Goal: Task Accomplishment & Management: Use online tool/utility

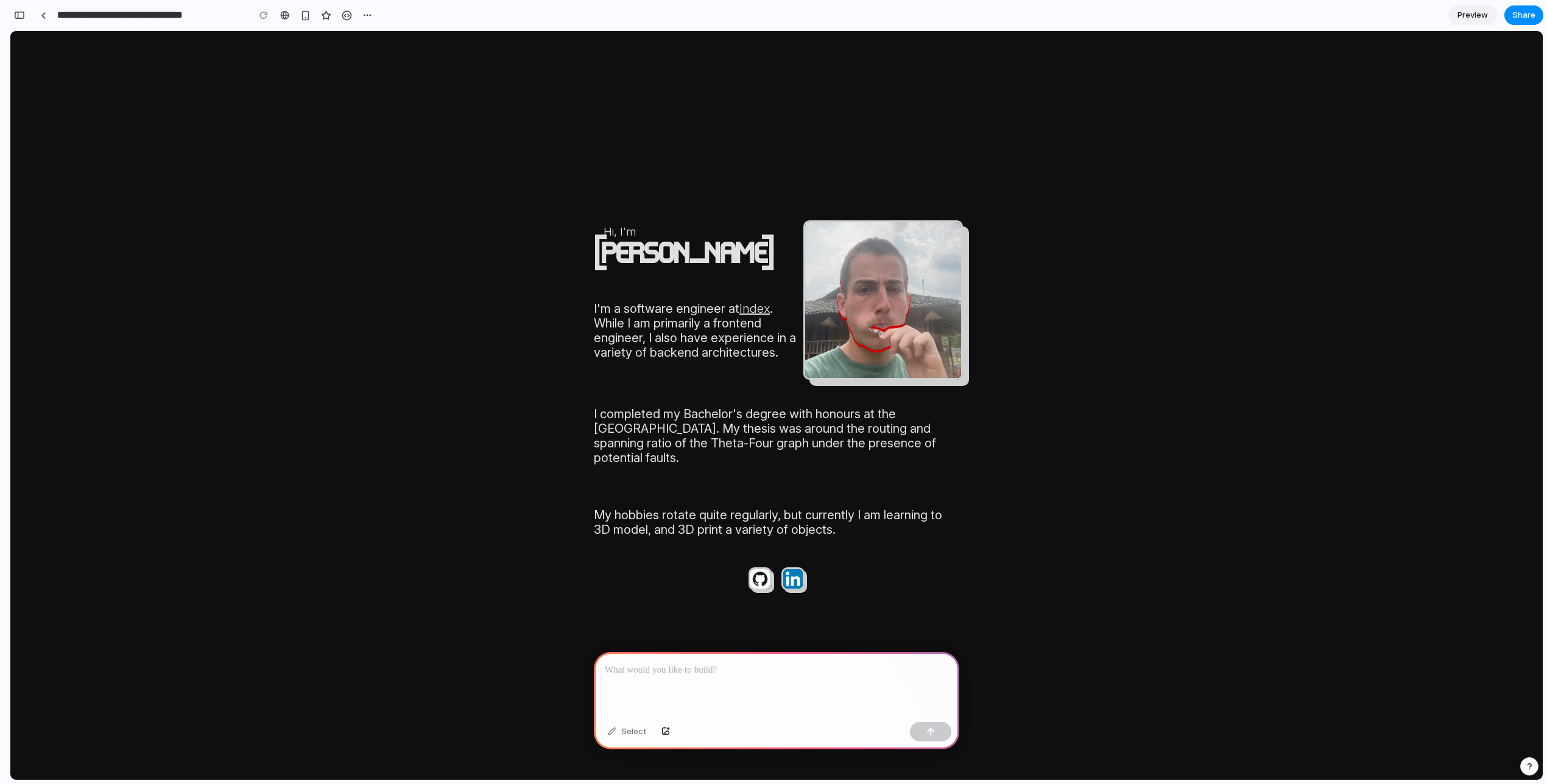
click at [767, 194] on body "Hi, I'm Leo Denham I'm a software engineer at Index . While I am primarily a fr…" at bounding box center [777, 405] width 1533 height 749
click at [16, 16] on div "button" at bounding box center [19, 15] width 11 height 9
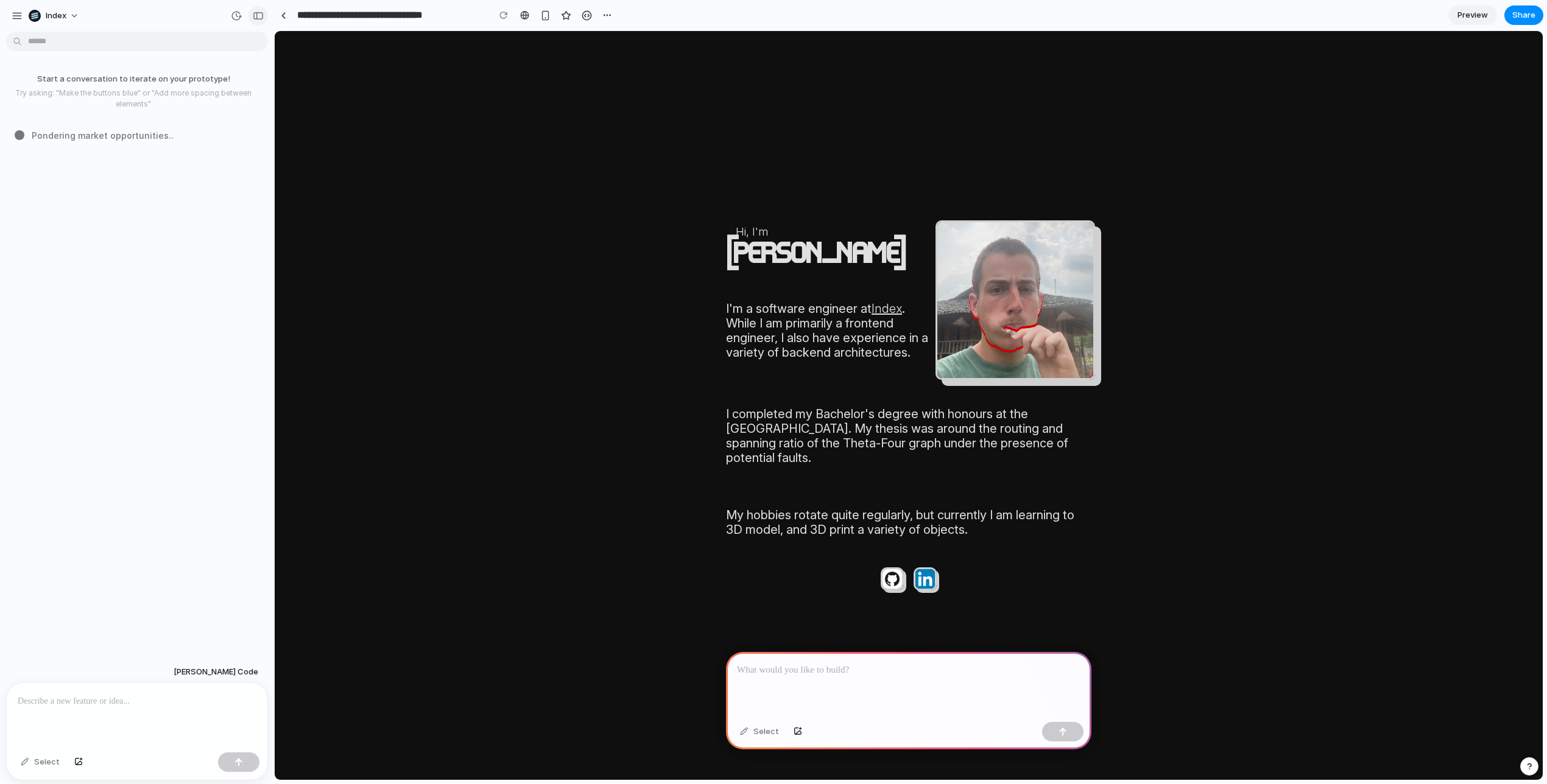
click at [257, 14] on div "button" at bounding box center [258, 16] width 11 height 9
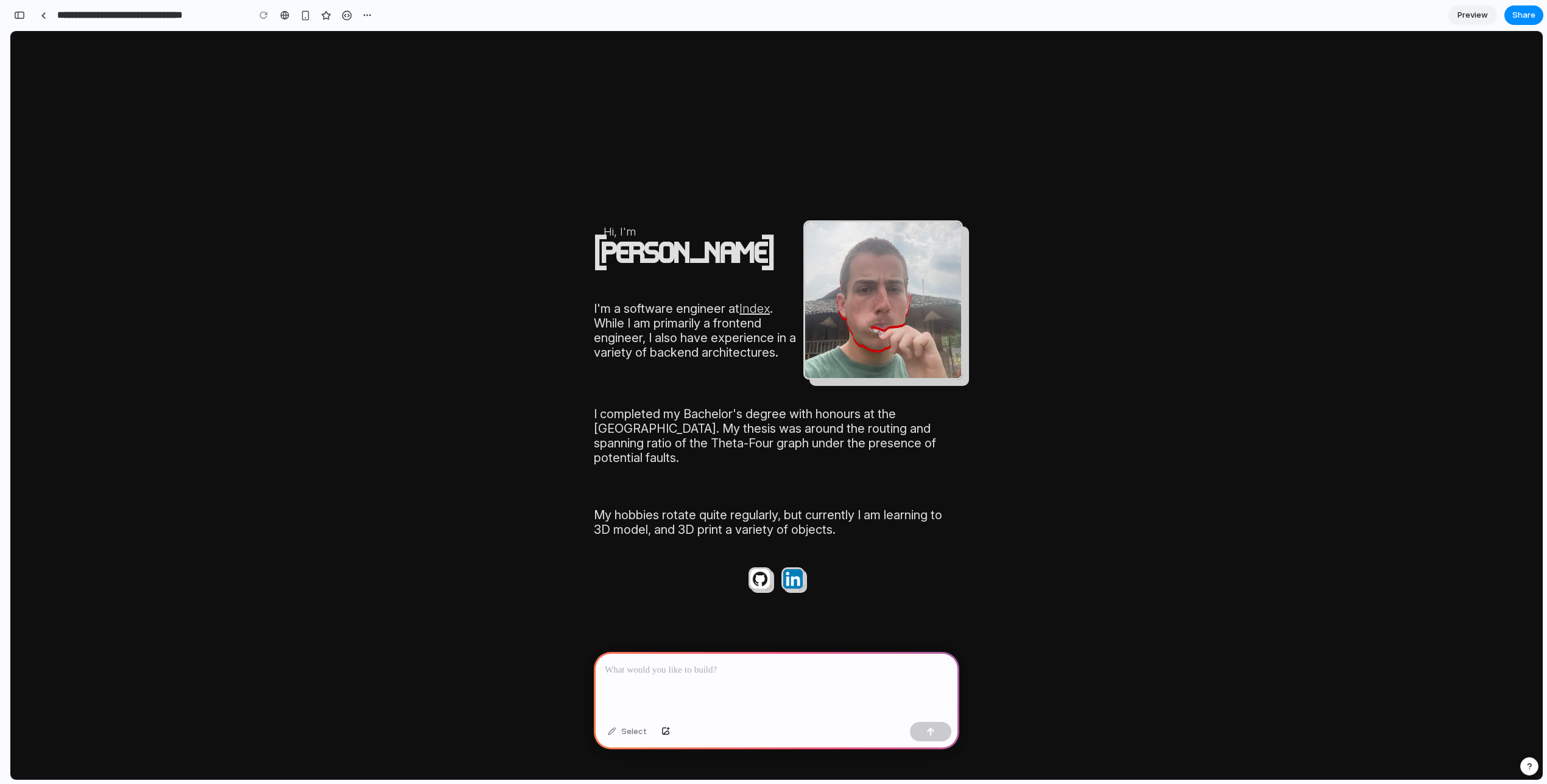
click at [9, 9] on div at bounding box center [5, 392] width 11 height 784
click at [17, 9] on button "button" at bounding box center [19, 15] width 19 height 19
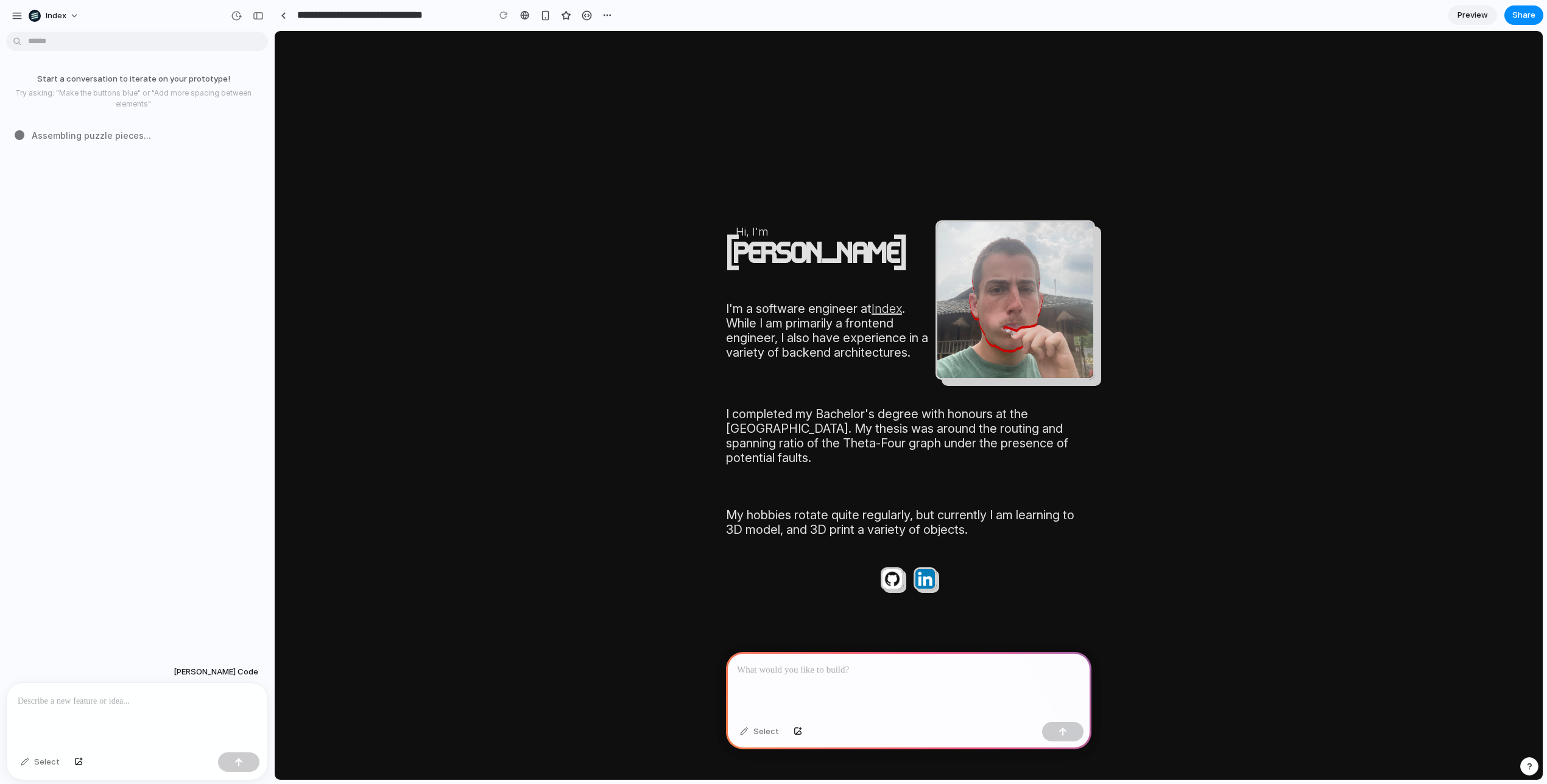
click at [381, 189] on body "Hi, I'm Leo Denham I'm a software engineer at Index . While I am primarily a fr…" at bounding box center [909, 405] width 1268 height 749
click at [408, 282] on body "Hi, I'm Leo Denham I'm a software engineer at Index . While I am primarily a fr…" at bounding box center [909, 405] width 1268 height 749
click at [527, 441] on body "Hi, I'm Leo Denham I'm a software engineer at Index . While I am primarily a fr…" at bounding box center [909, 405] width 1268 height 749
click at [167, 293] on div "Start a conversation to iterate on your prototype! Try asking: "Make the button…" at bounding box center [133, 348] width 267 height 625
click at [139, 702] on p at bounding box center [137, 701] width 239 height 15
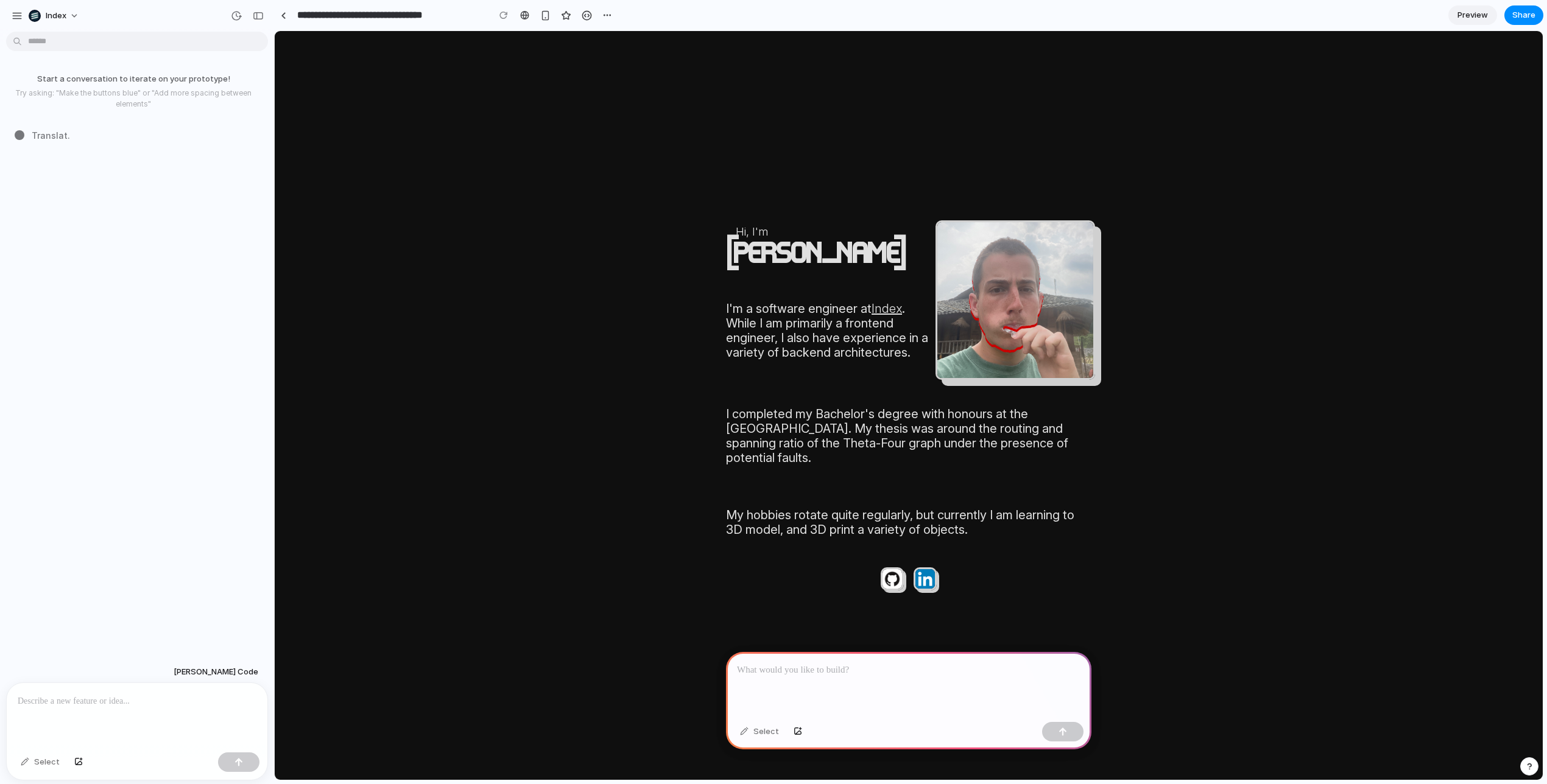
click at [599, 537] on body "Hi, I'm Leo Denham I'm a software engineer at Index . While I am primarily a fr…" at bounding box center [909, 405] width 1268 height 749
click at [512, 501] on body "Hi, I'm Leo Denham I'm a software engineer at Index . While I am primarily a fr…" at bounding box center [909, 405] width 1268 height 749
click at [471, 250] on body "Hi, I'm Leo Denham I'm a software engineer at Index . While I am primarily a fr…" at bounding box center [909, 405] width 1268 height 749
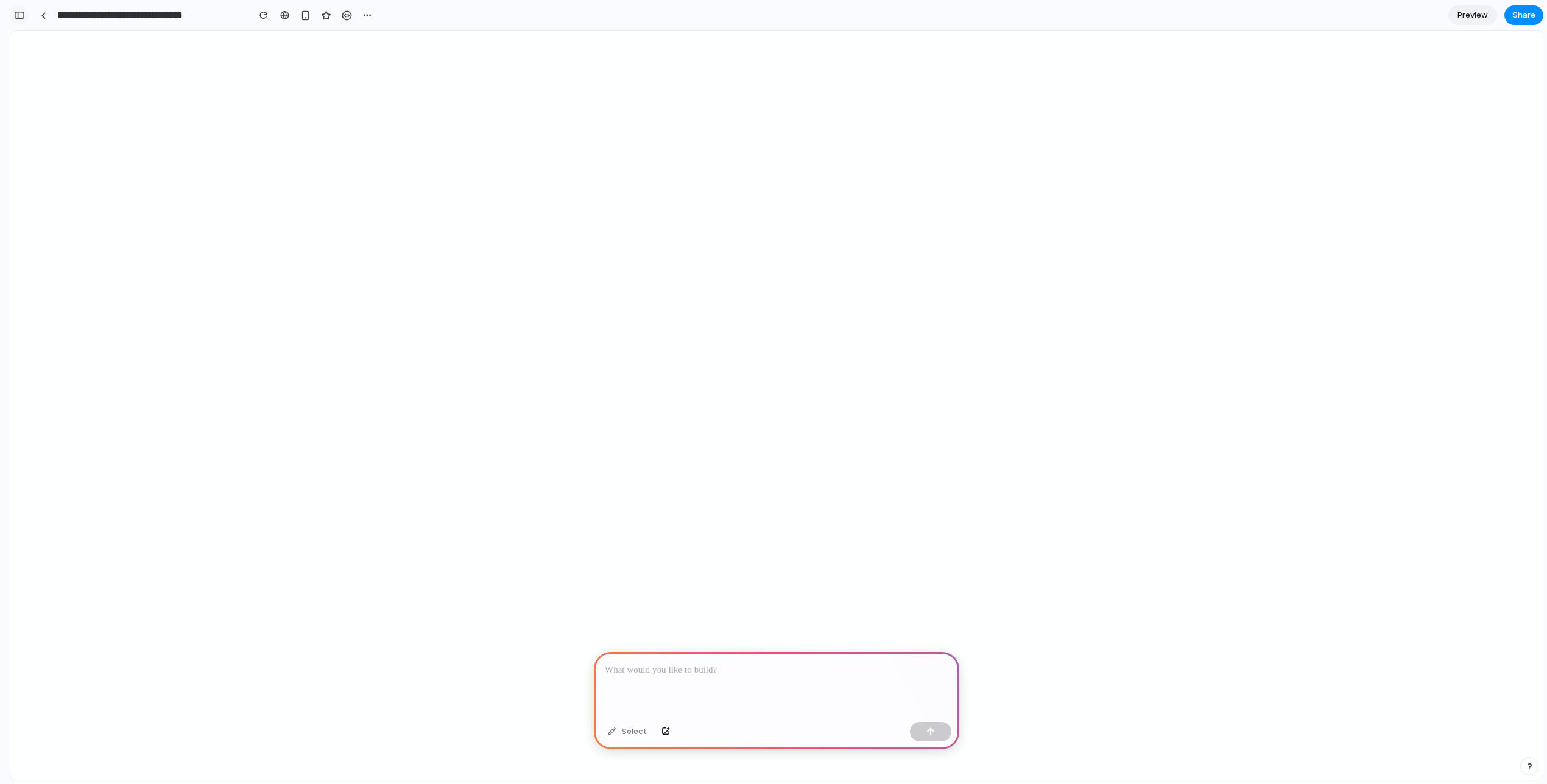
click at [20, 18] on div "button" at bounding box center [19, 15] width 11 height 9
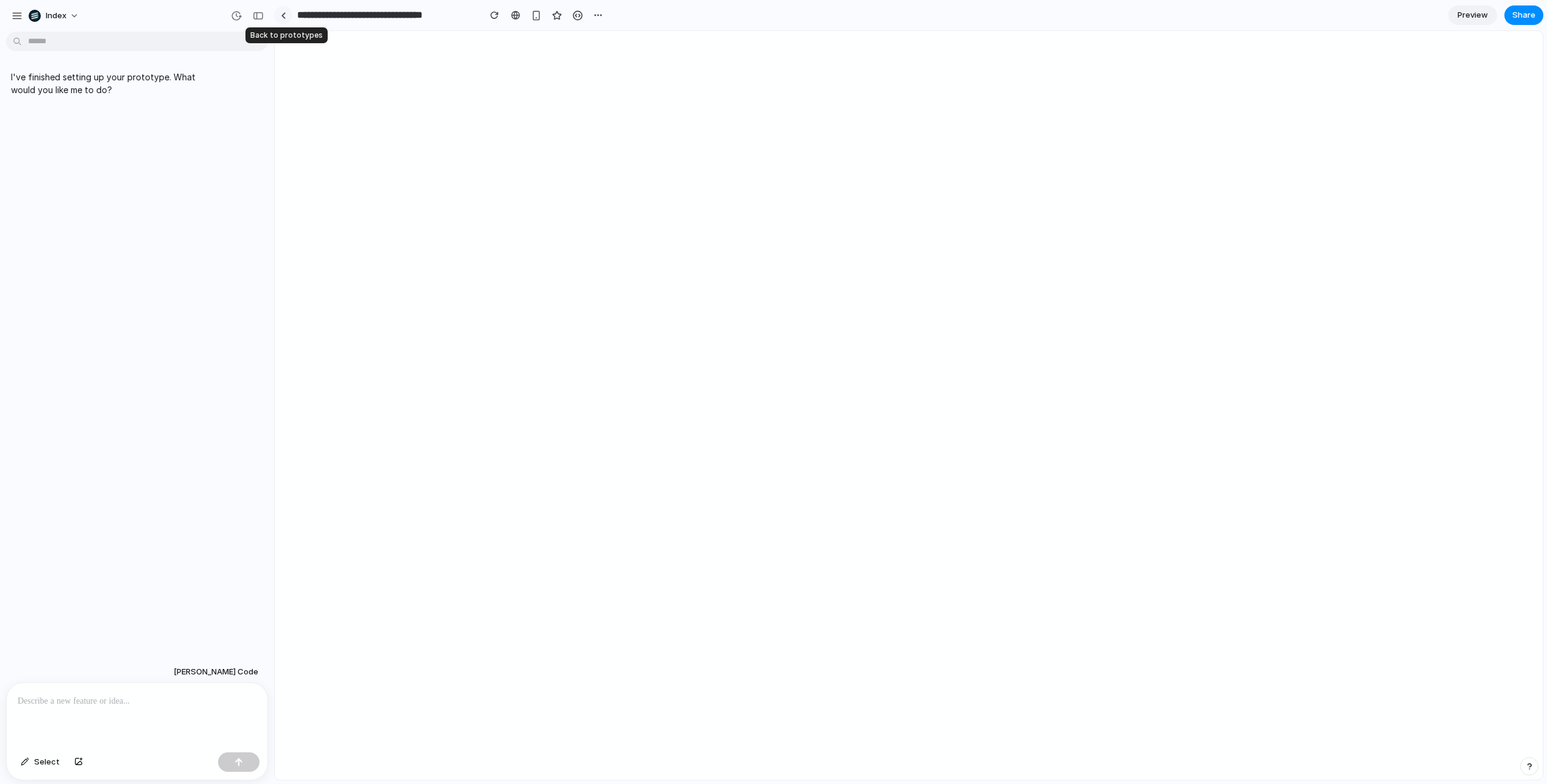
click at [282, 10] on link at bounding box center [282, 15] width 18 height 18
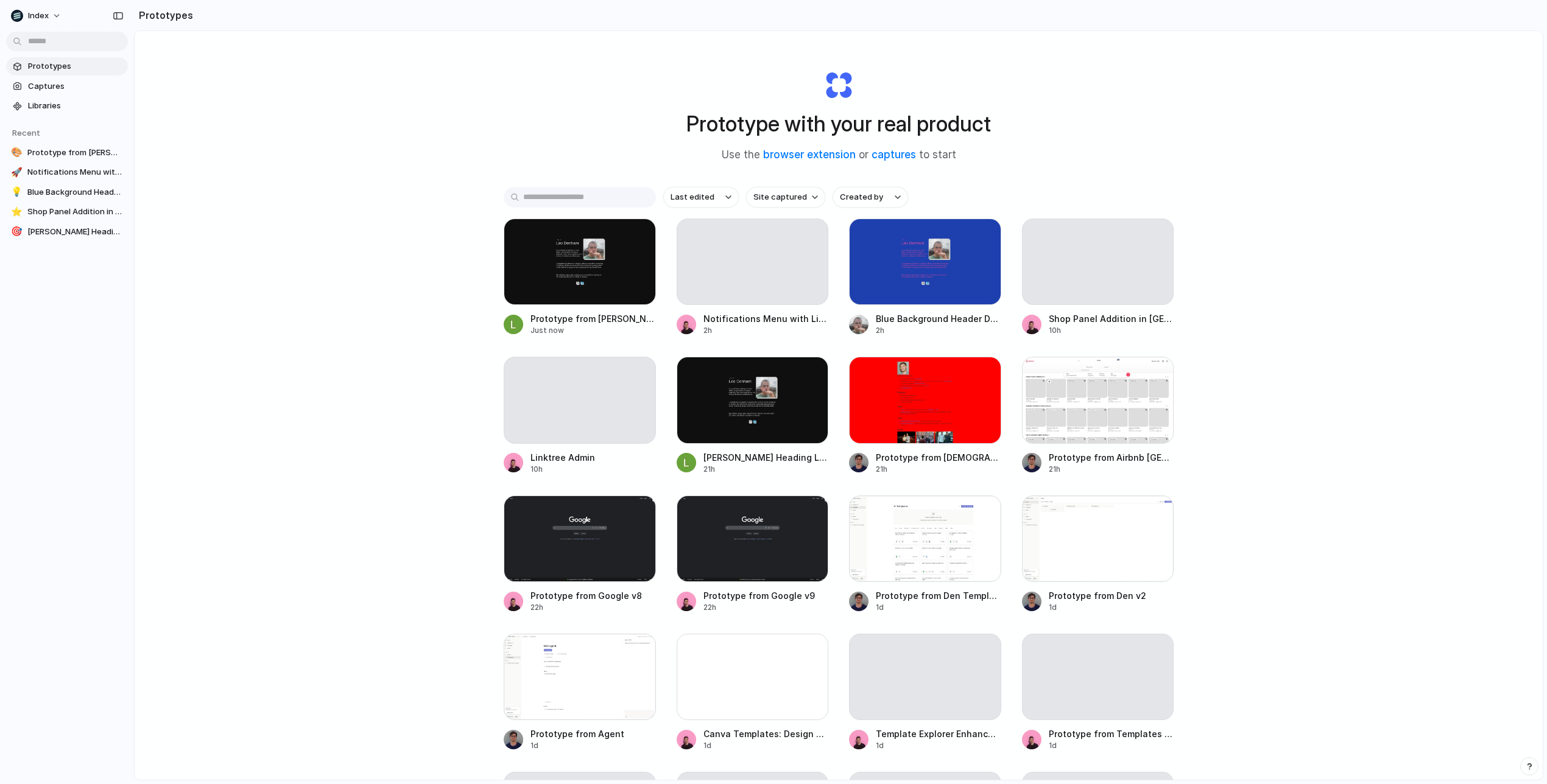
click at [406, 243] on div "Prototype with your real product Use the browser extension or captures to start…" at bounding box center [839, 438] width 1408 height 814
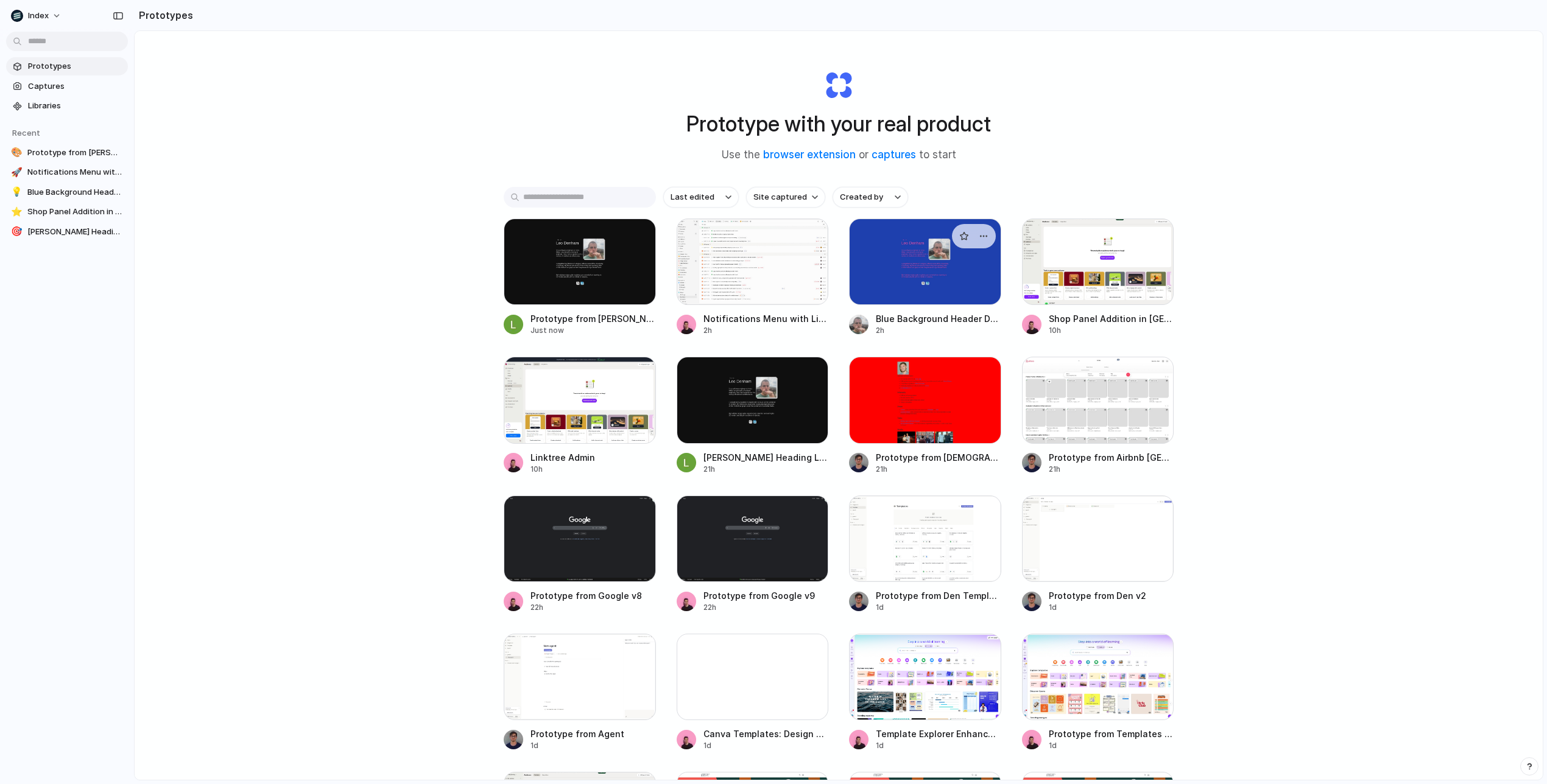
click at [956, 271] on div at bounding box center [925, 261] width 153 height 86
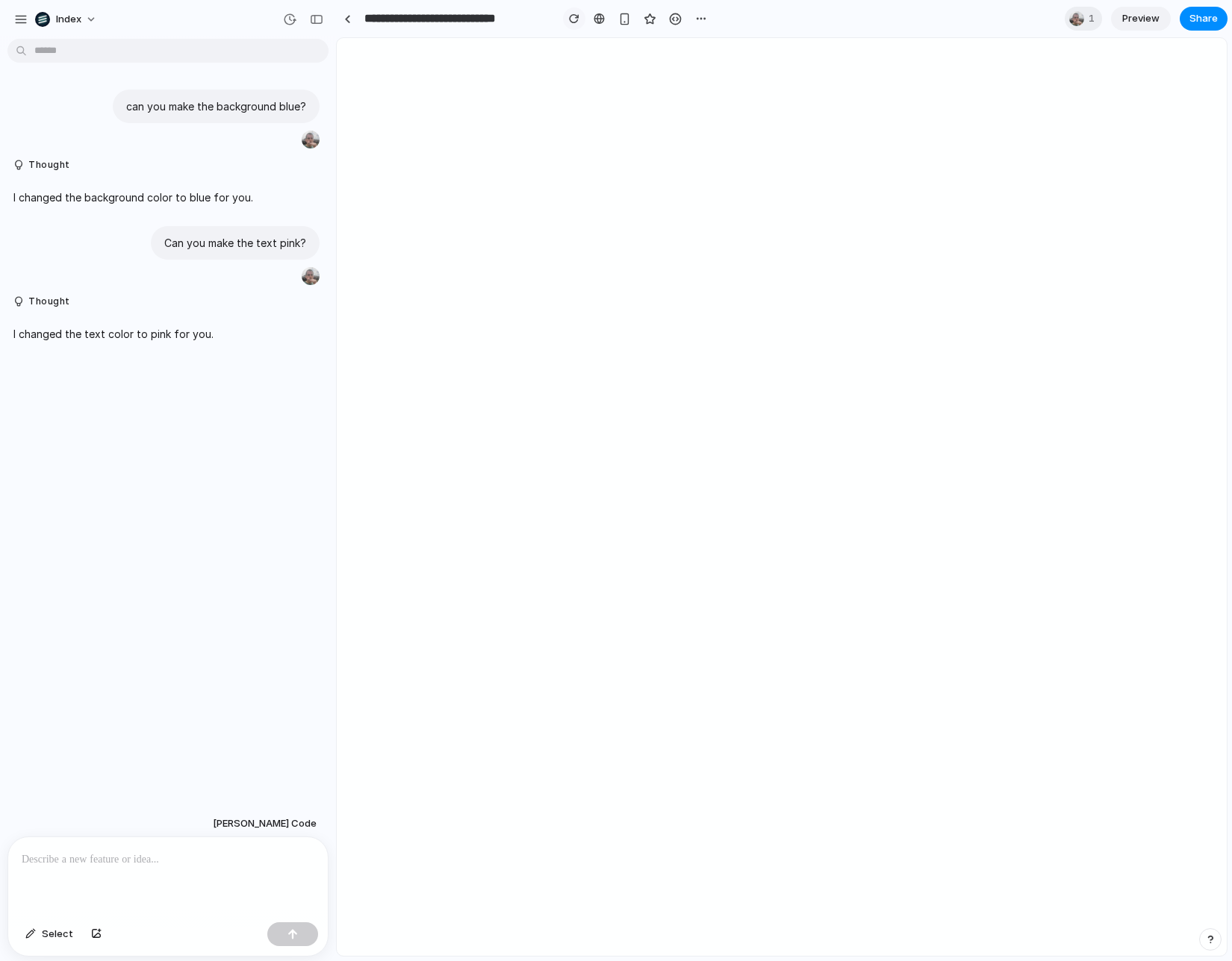
click at [576, 18] on div "button" at bounding box center [574, 18] width 10 height 10
click at [671, 21] on div "button" at bounding box center [674, 18] width 12 height 12
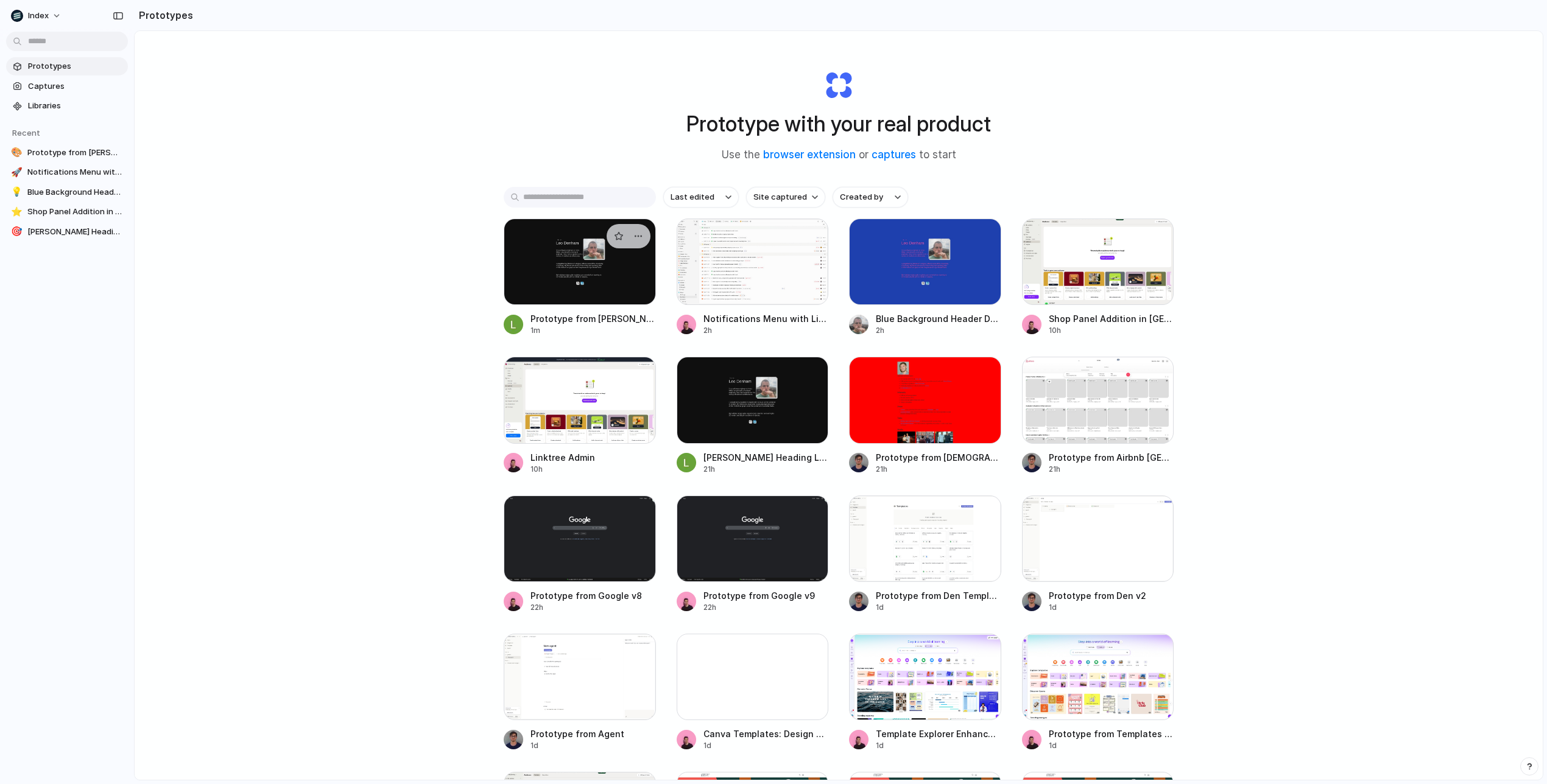
click at [533, 261] on div at bounding box center [580, 261] width 153 height 86
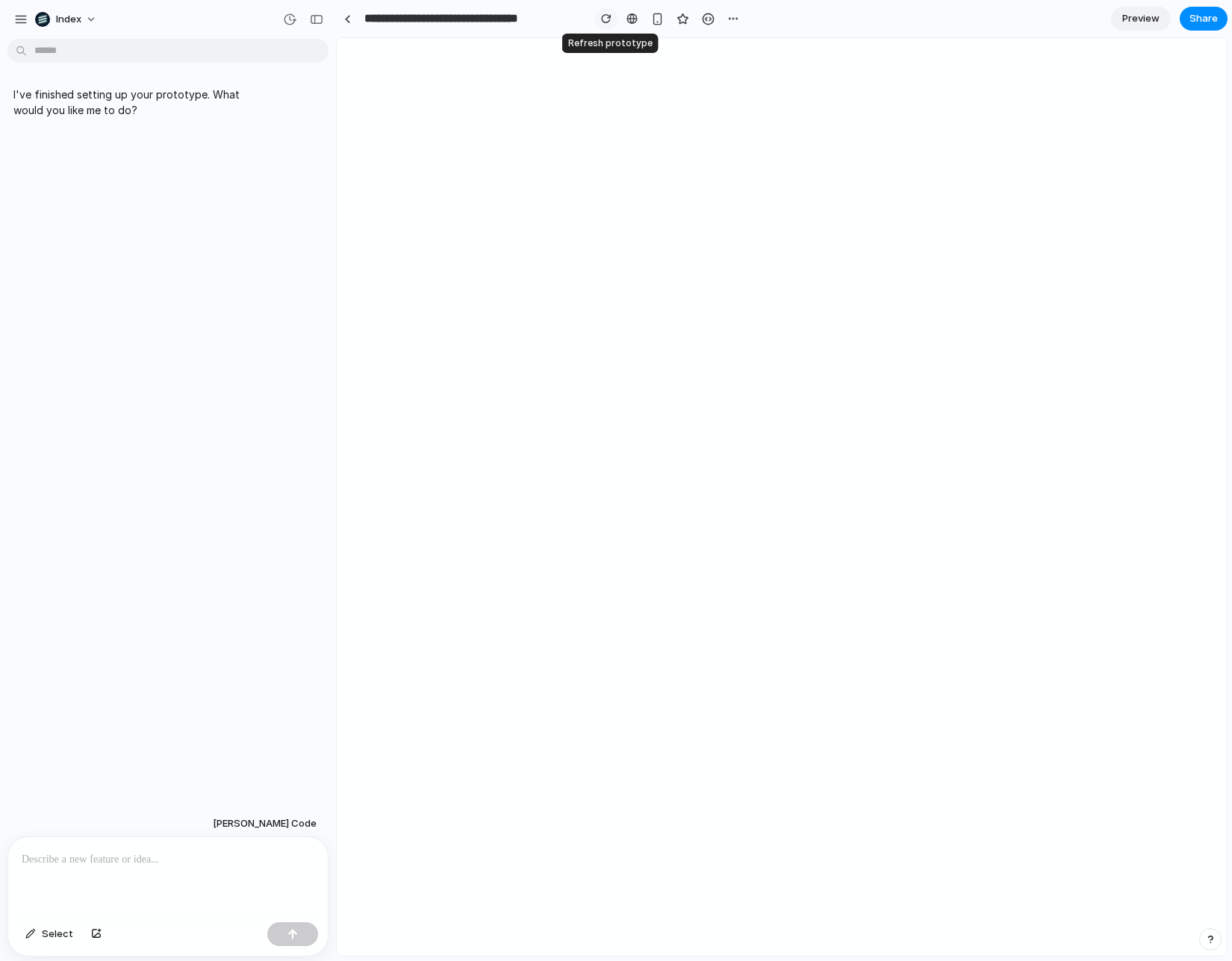
click at [608, 20] on div "button" at bounding box center [606, 18] width 10 height 10
click at [206, 195] on div "I've finished setting up your prototype. What would you like me to do?" at bounding box center [163, 427] width 327 height 766
click at [703, 22] on div "button" at bounding box center [708, 18] width 12 height 12
click at [354, 19] on link at bounding box center [346, 18] width 22 height 22
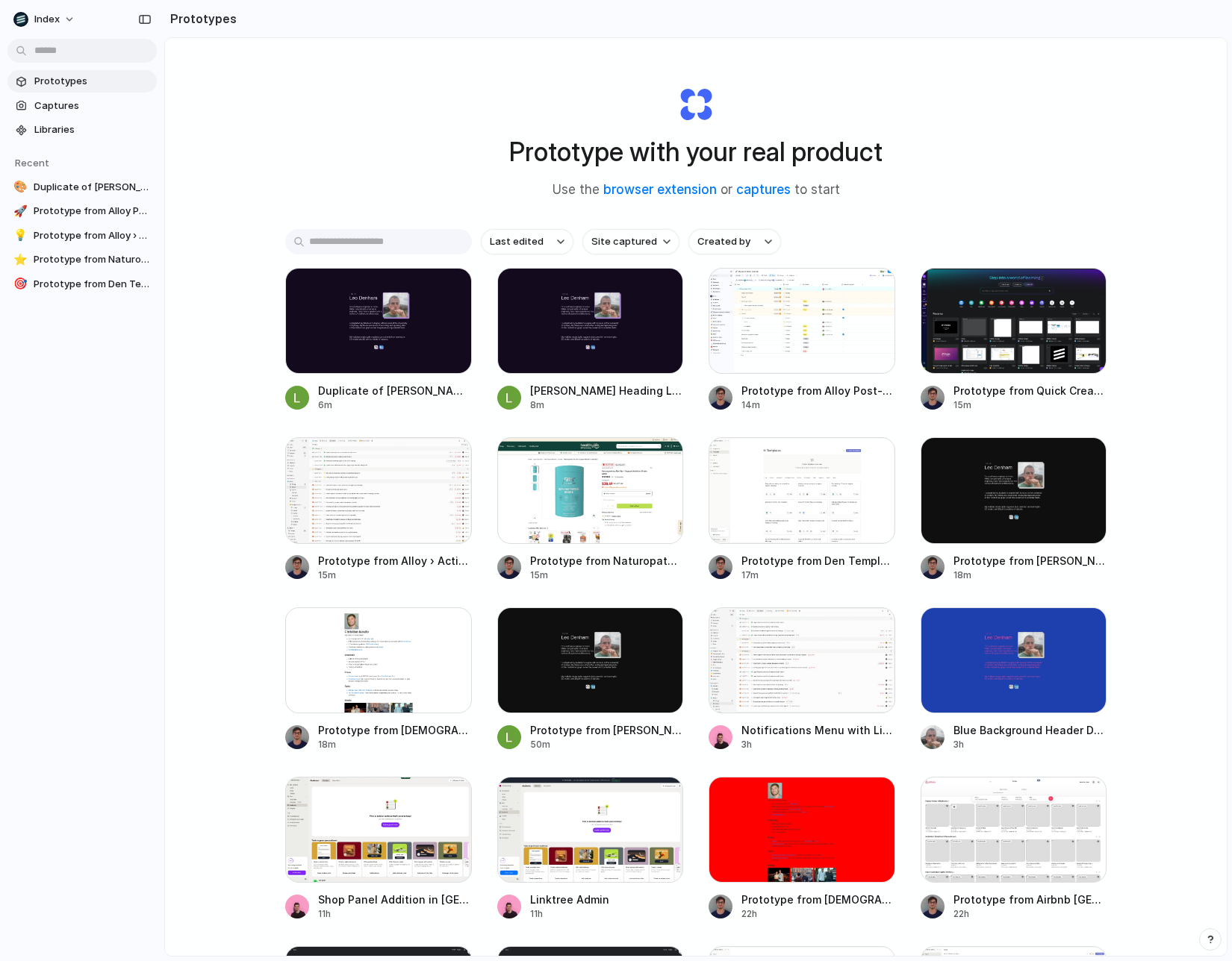
drag, startPoint x: 389, startPoint y: 320, endPoint x: 315, endPoint y: 184, distance: 154.8
click at [315, 184] on div "Prototype with your real product Use the browser extension or captures to start…" at bounding box center [695, 537] width 1061 height 997
click at [349, 318] on div at bounding box center [379, 320] width 187 height 106
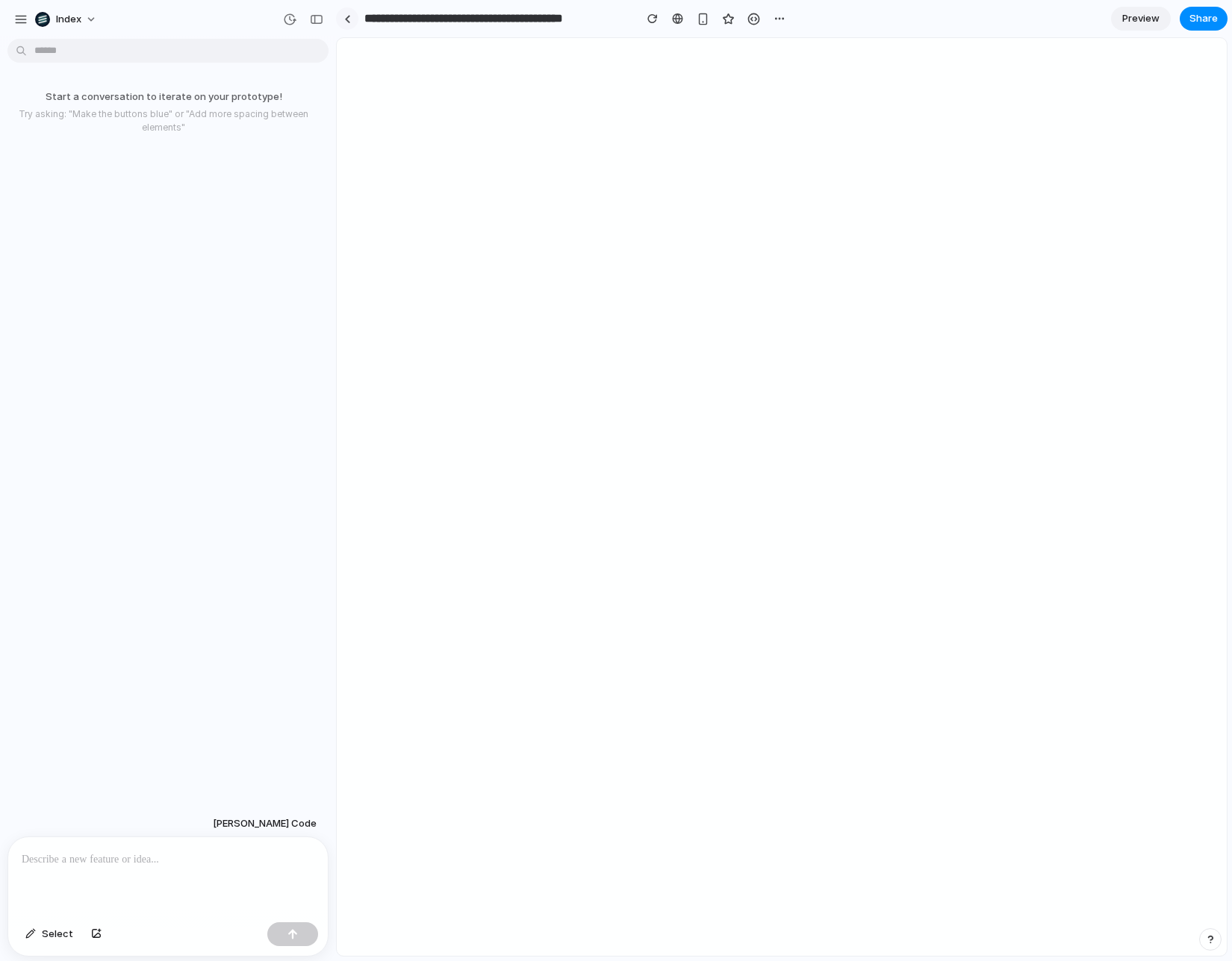
click at [345, 26] on link at bounding box center [346, 18] width 22 height 22
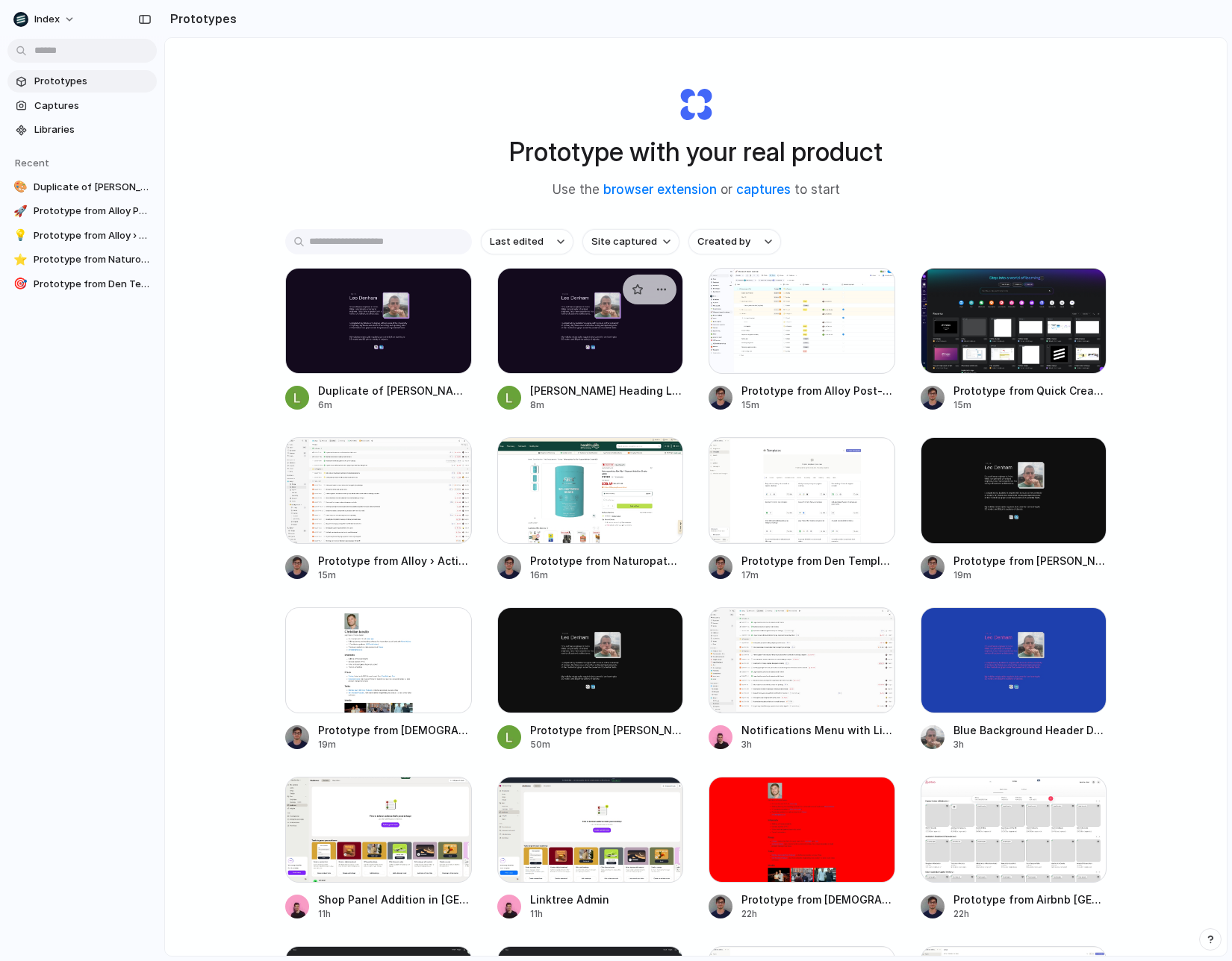
click at [545, 305] on div at bounding box center [590, 320] width 187 height 106
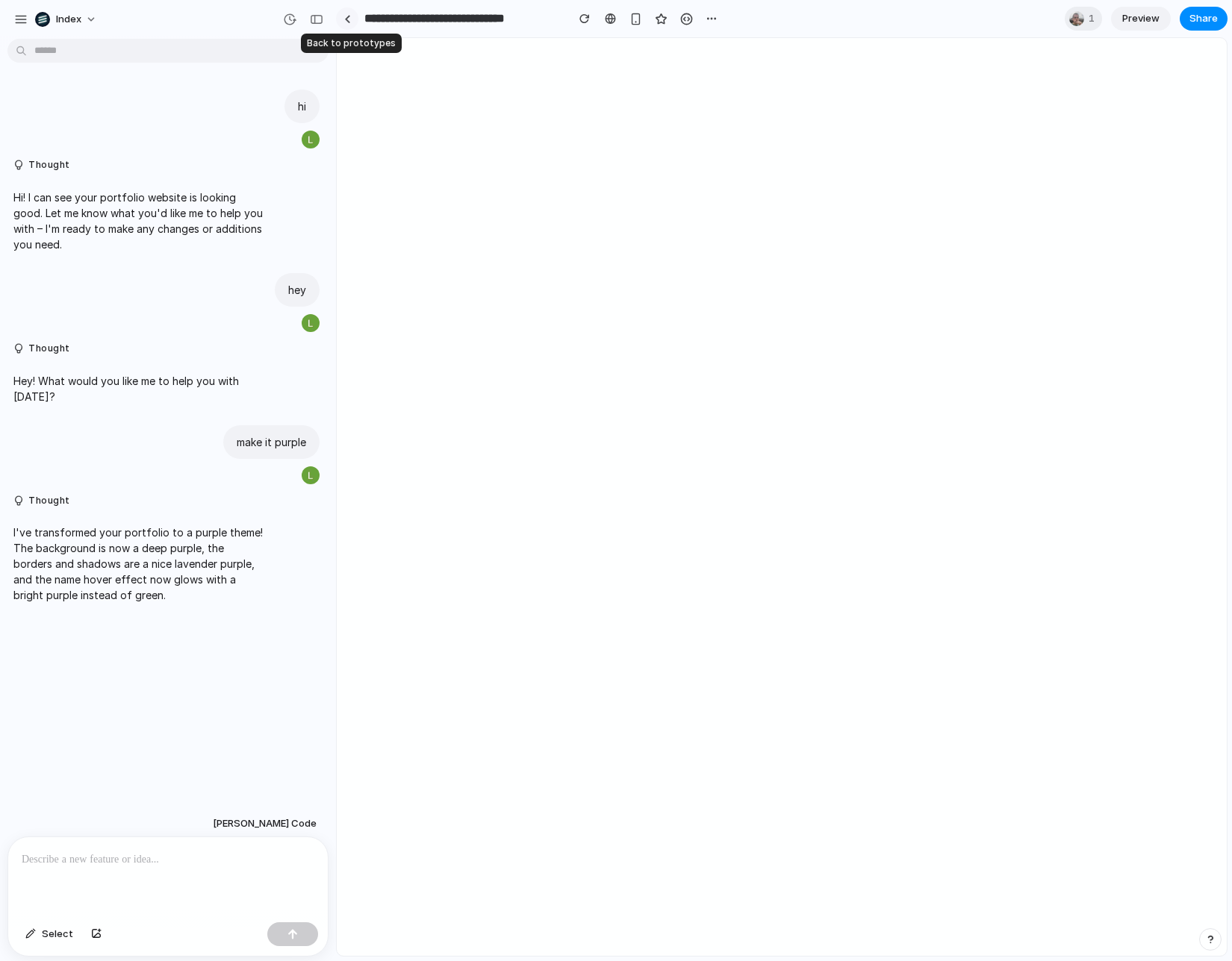
click at [349, 16] on div at bounding box center [347, 19] width 7 height 9
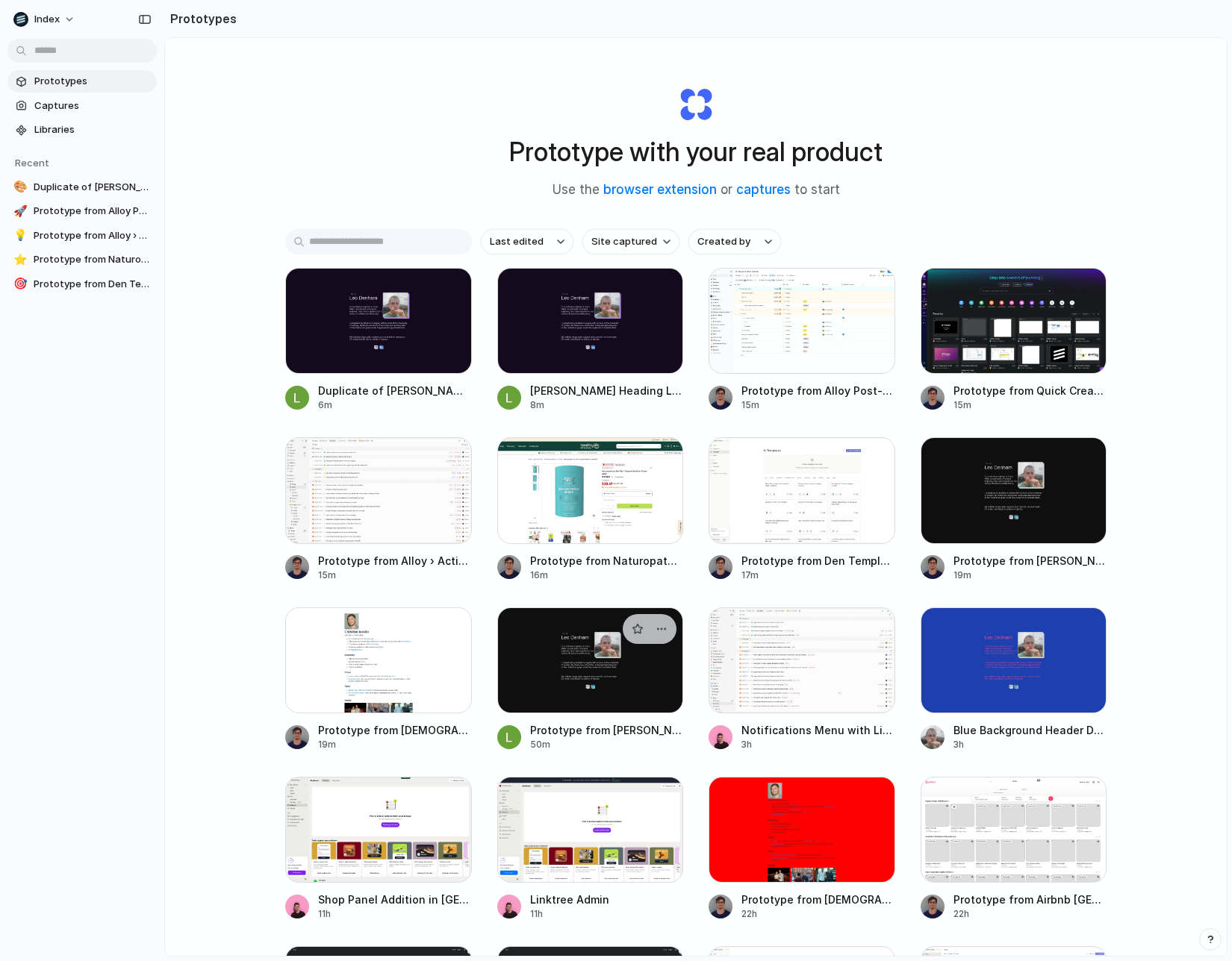
click at [571, 640] on div at bounding box center [590, 660] width 187 height 106
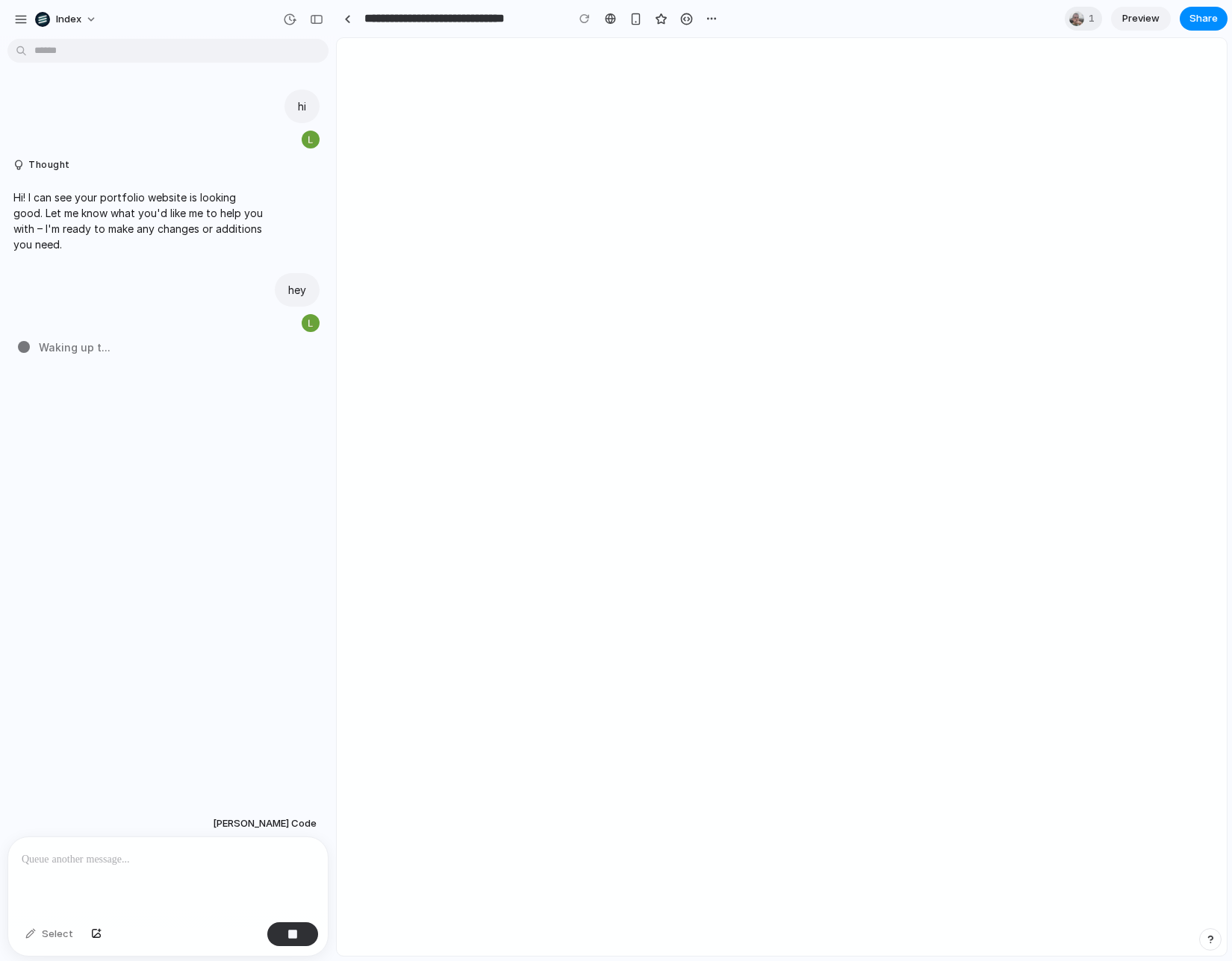
click at [210, 342] on div "Waking up t ..." at bounding box center [173, 347] width 309 height 15
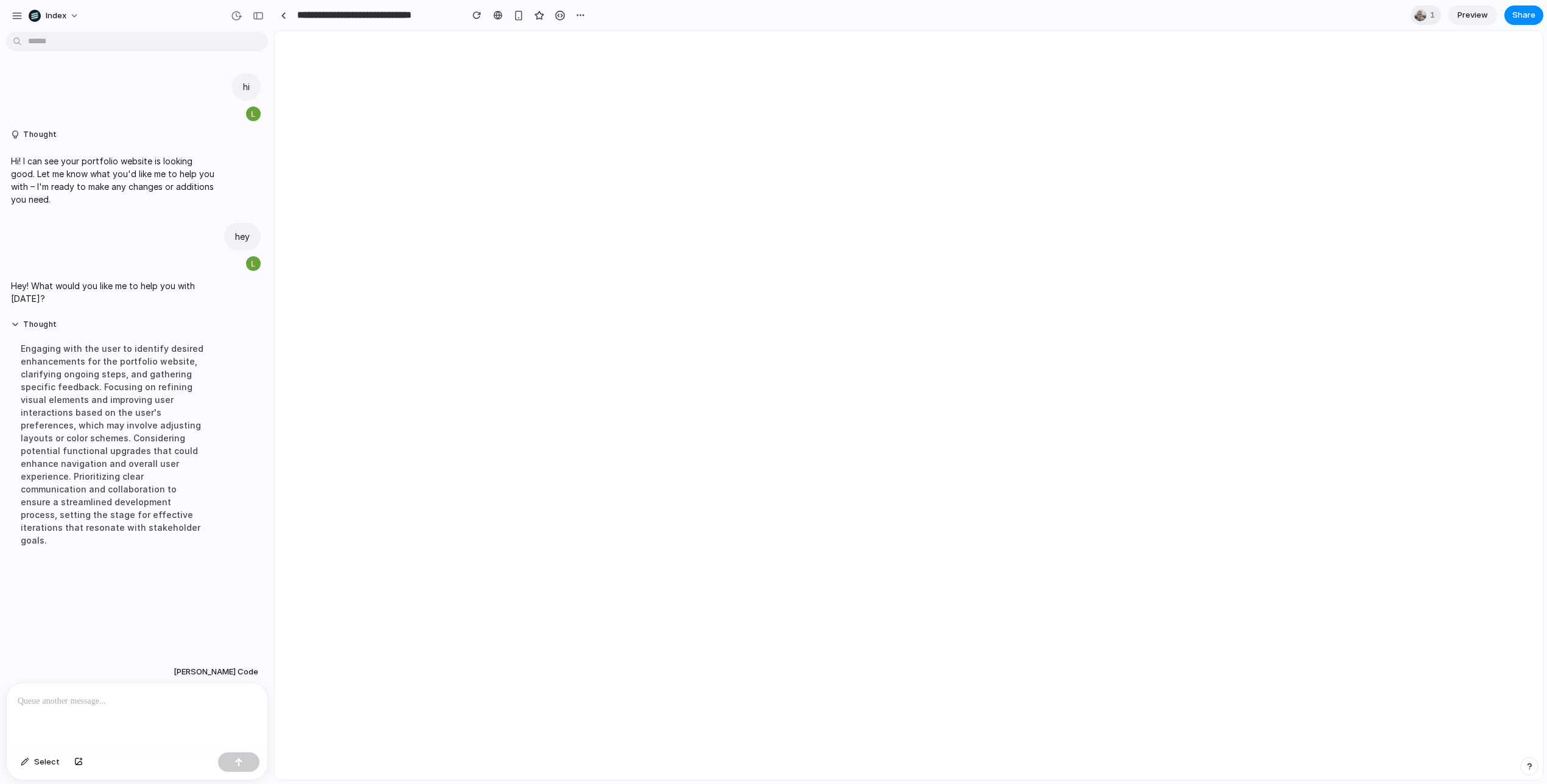
click at [149, 693] on div at bounding box center [137, 715] width 261 height 65
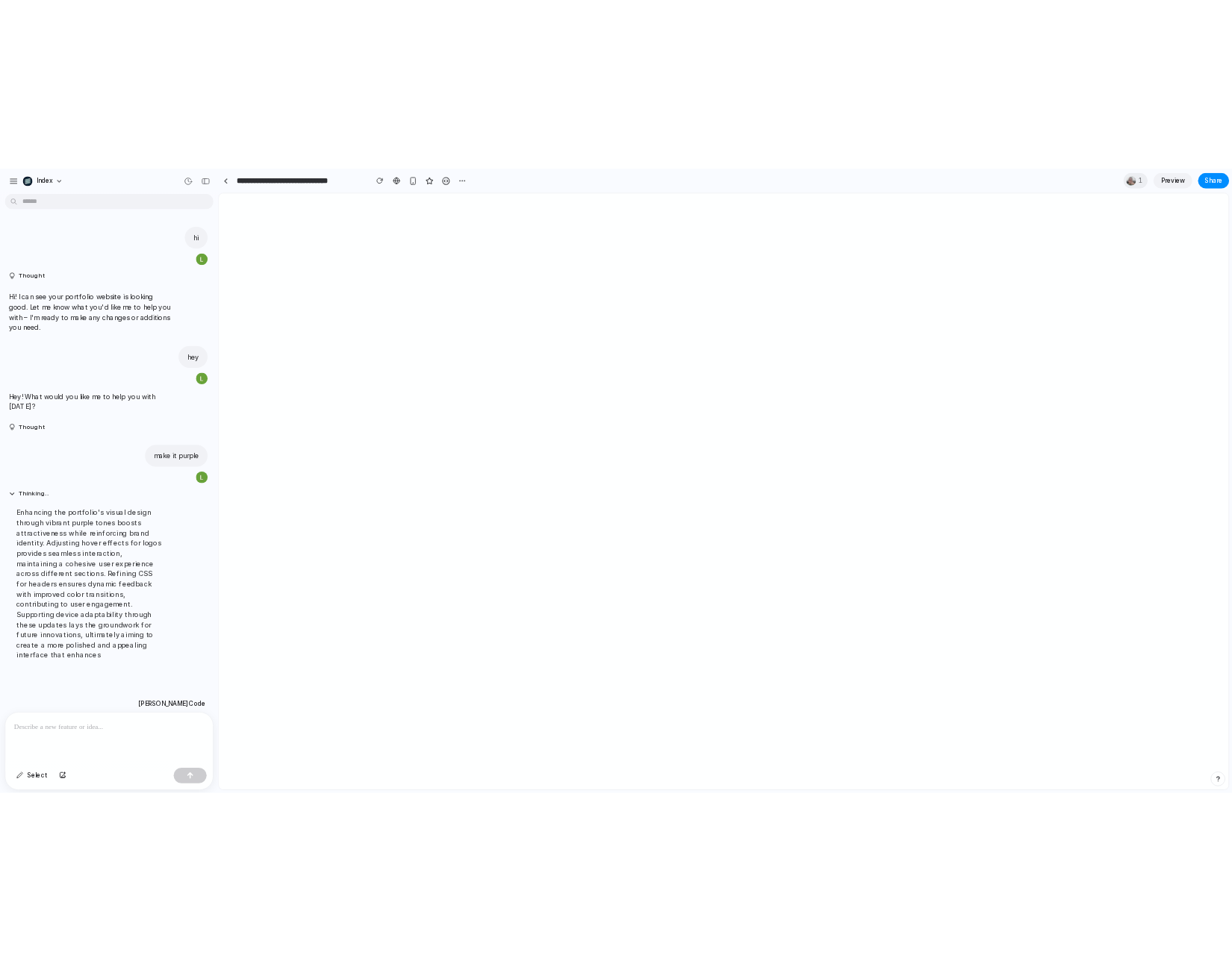
scroll to position [52, 0]
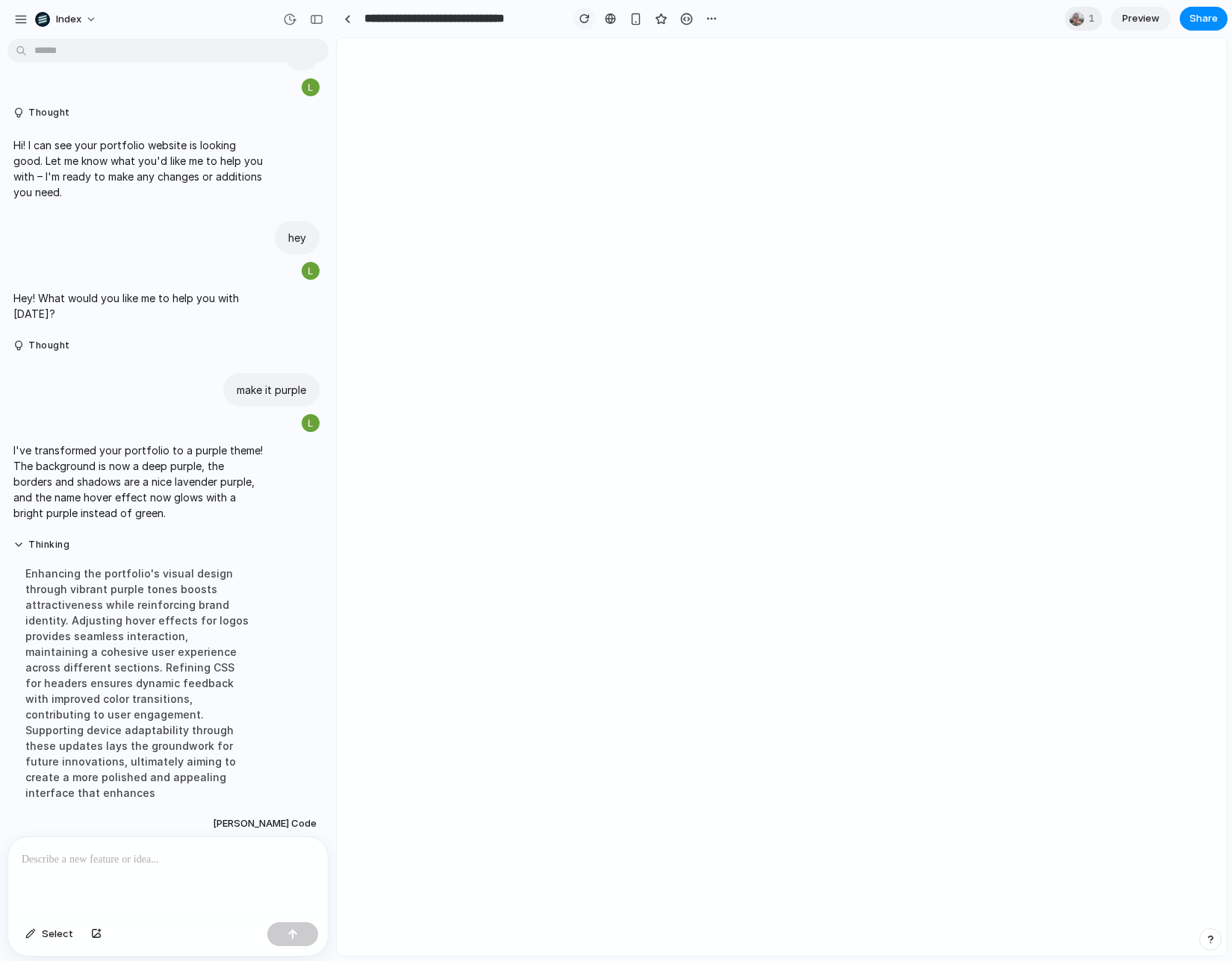
click at [587, 20] on div "button" at bounding box center [584, 18] width 10 height 10
click at [707, 16] on div "button" at bounding box center [711, 18] width 12 height 12
click at [721, 46] on div "Duplicate" at bounding box center [741, 51] width 64 height 15
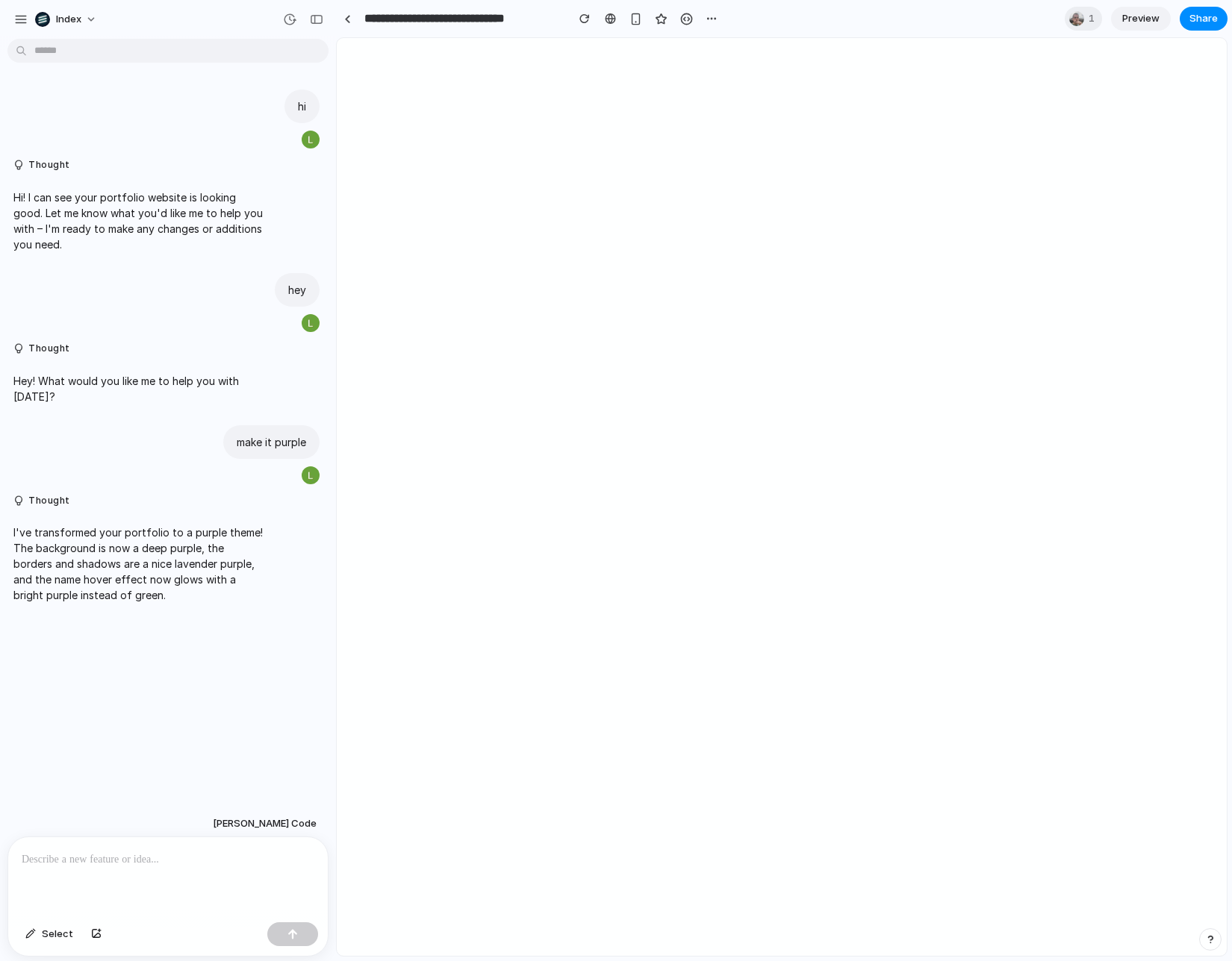
scroll to position [0, 0]
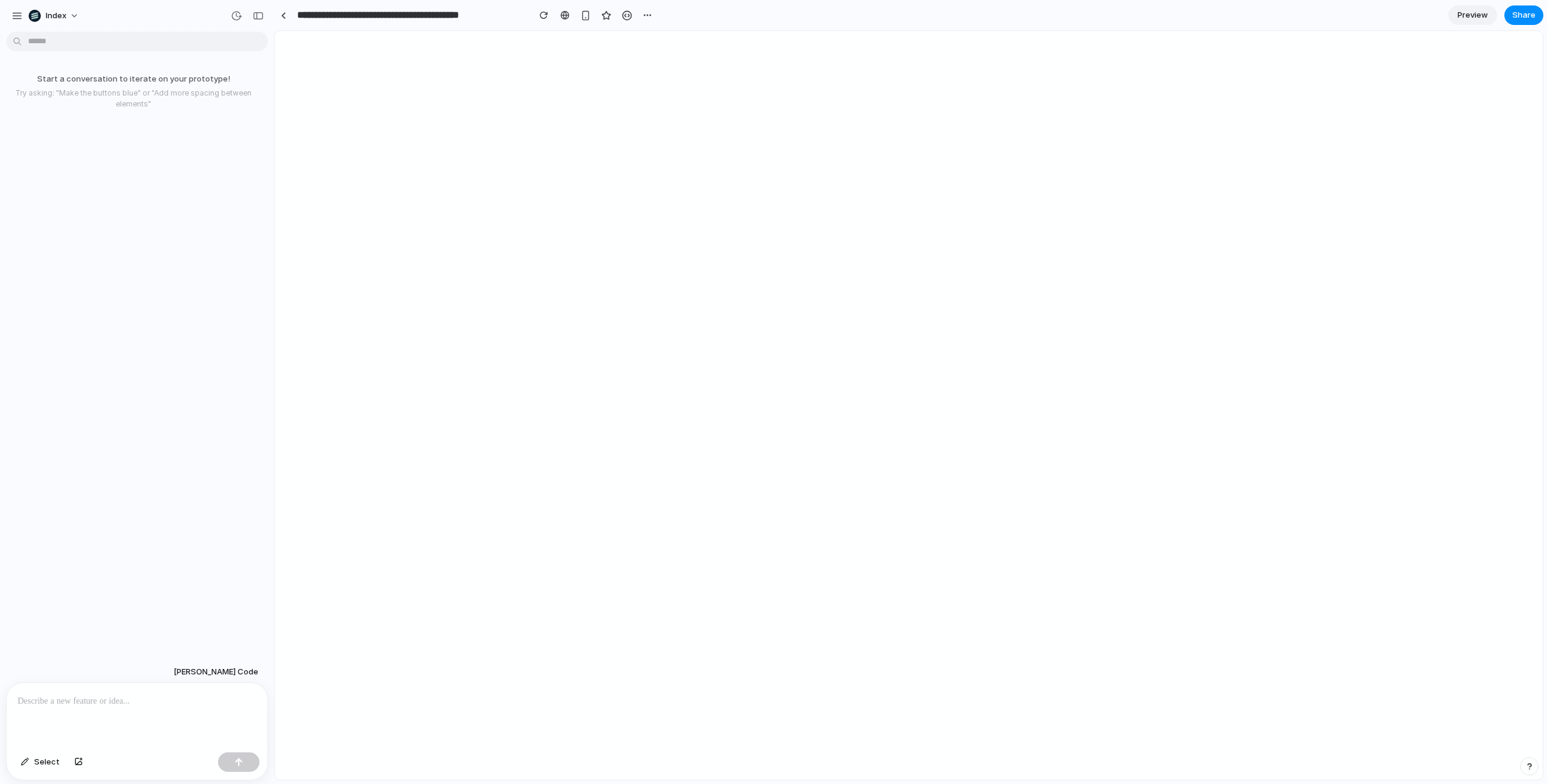
type input "**********"
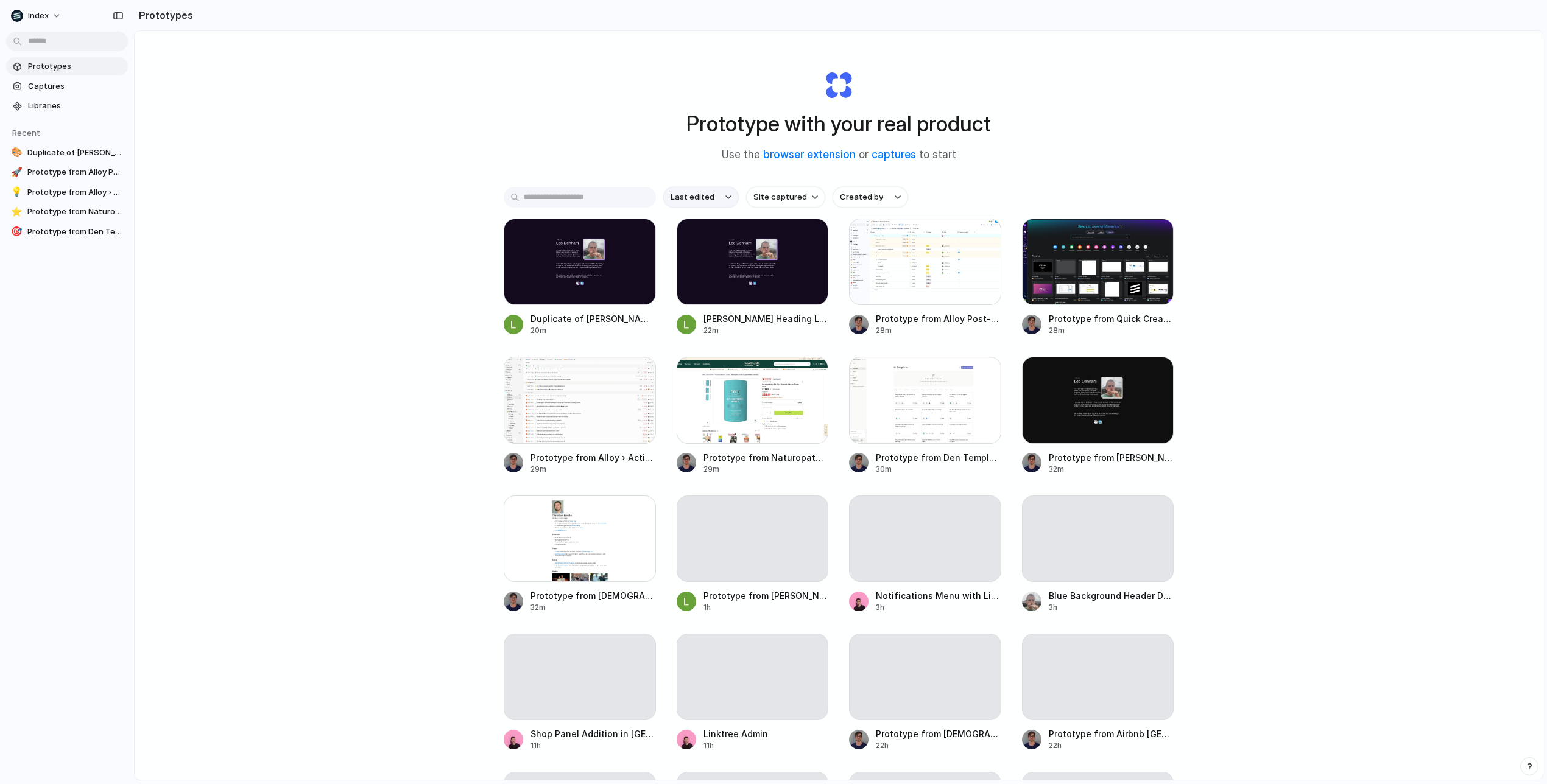
click at [686, 198] on span "Last edited" at bounding box center [693, 198] width 44 height 12
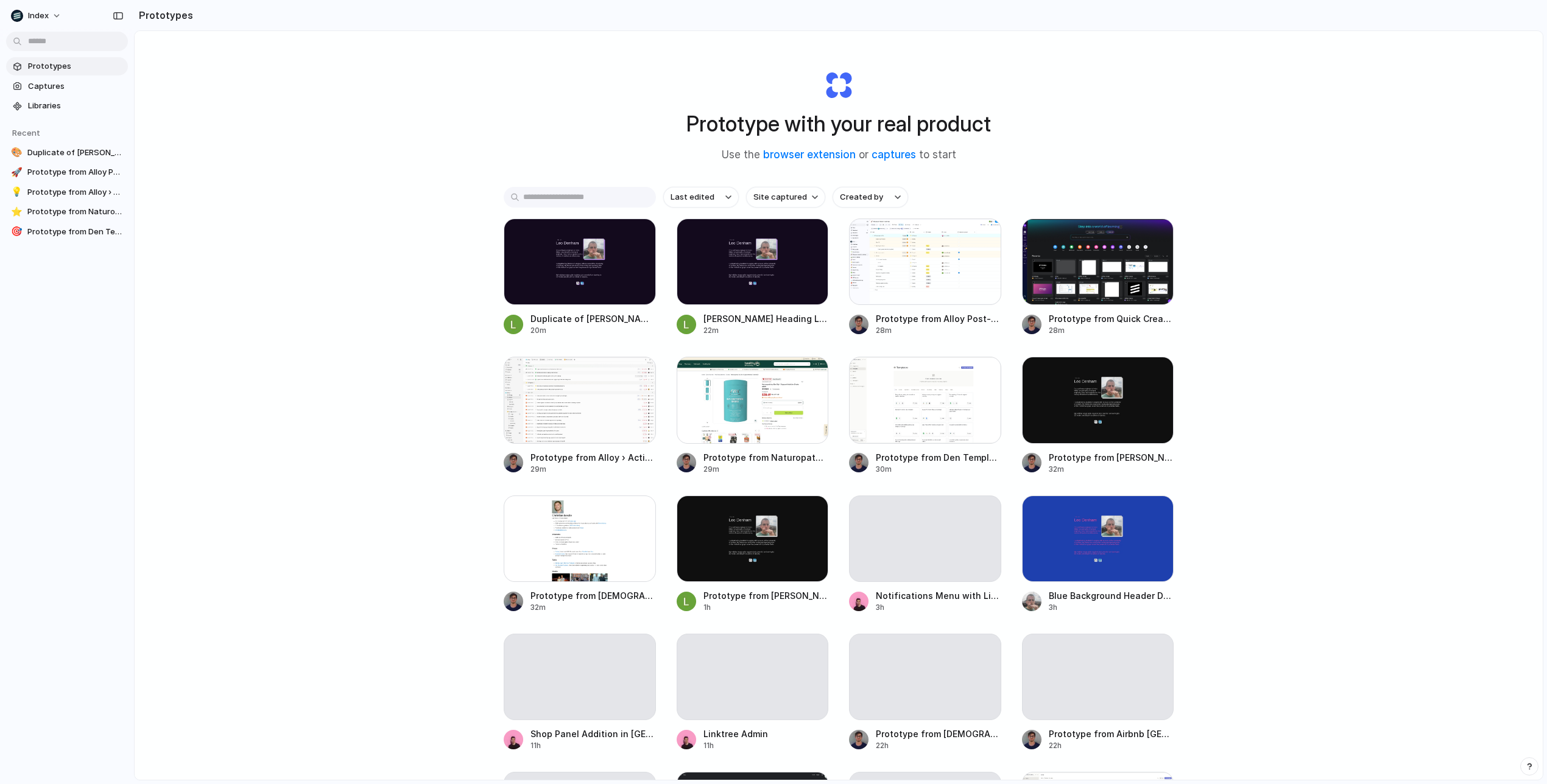
click at [745, 195] on div "Last edited Last created Alphabetical" at bounding box center [774, 392] width 1547 height 784
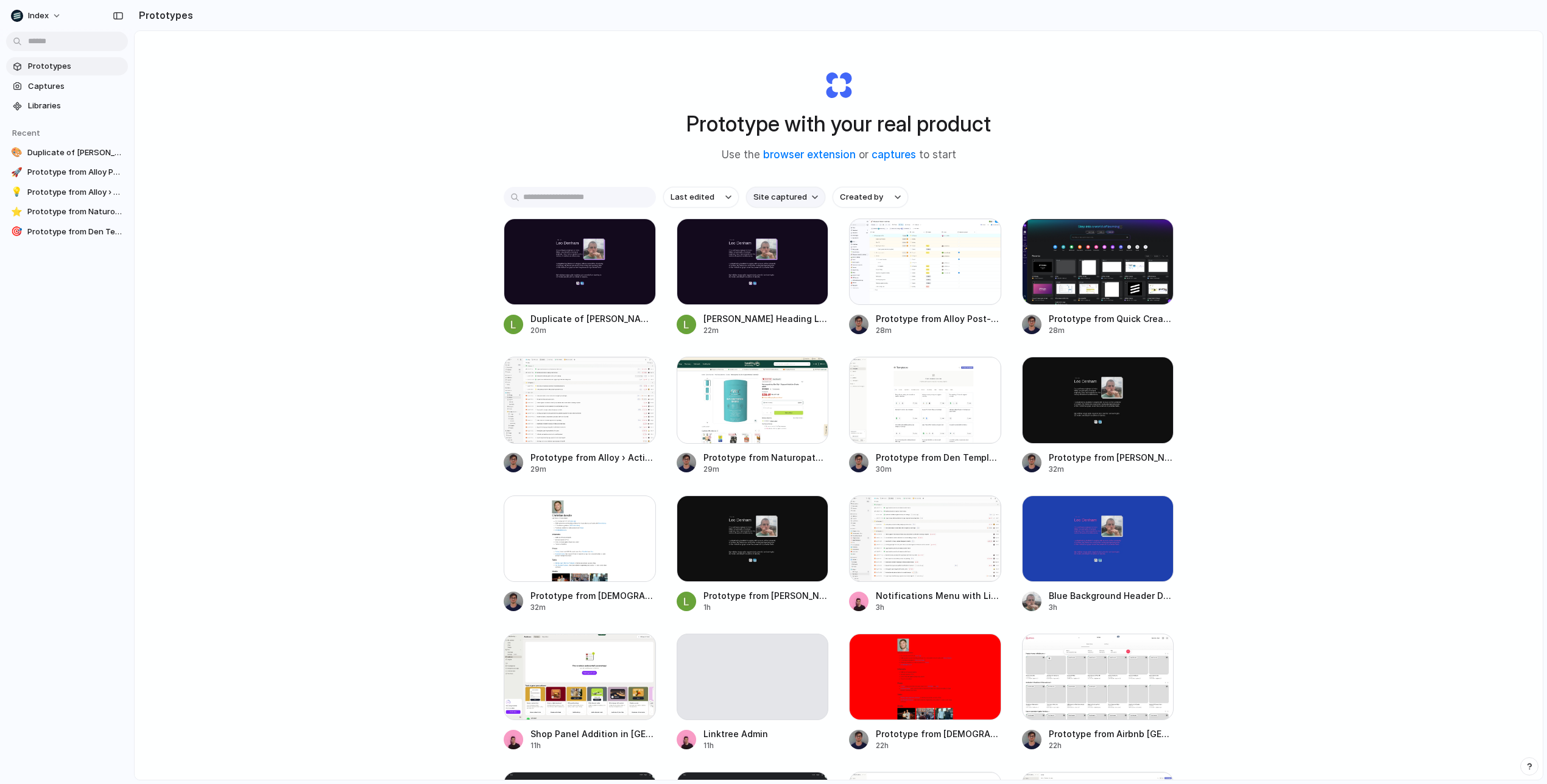
click at [783, 195] on span "Site captured" at bounding box center [780, 198] width 54 height 12
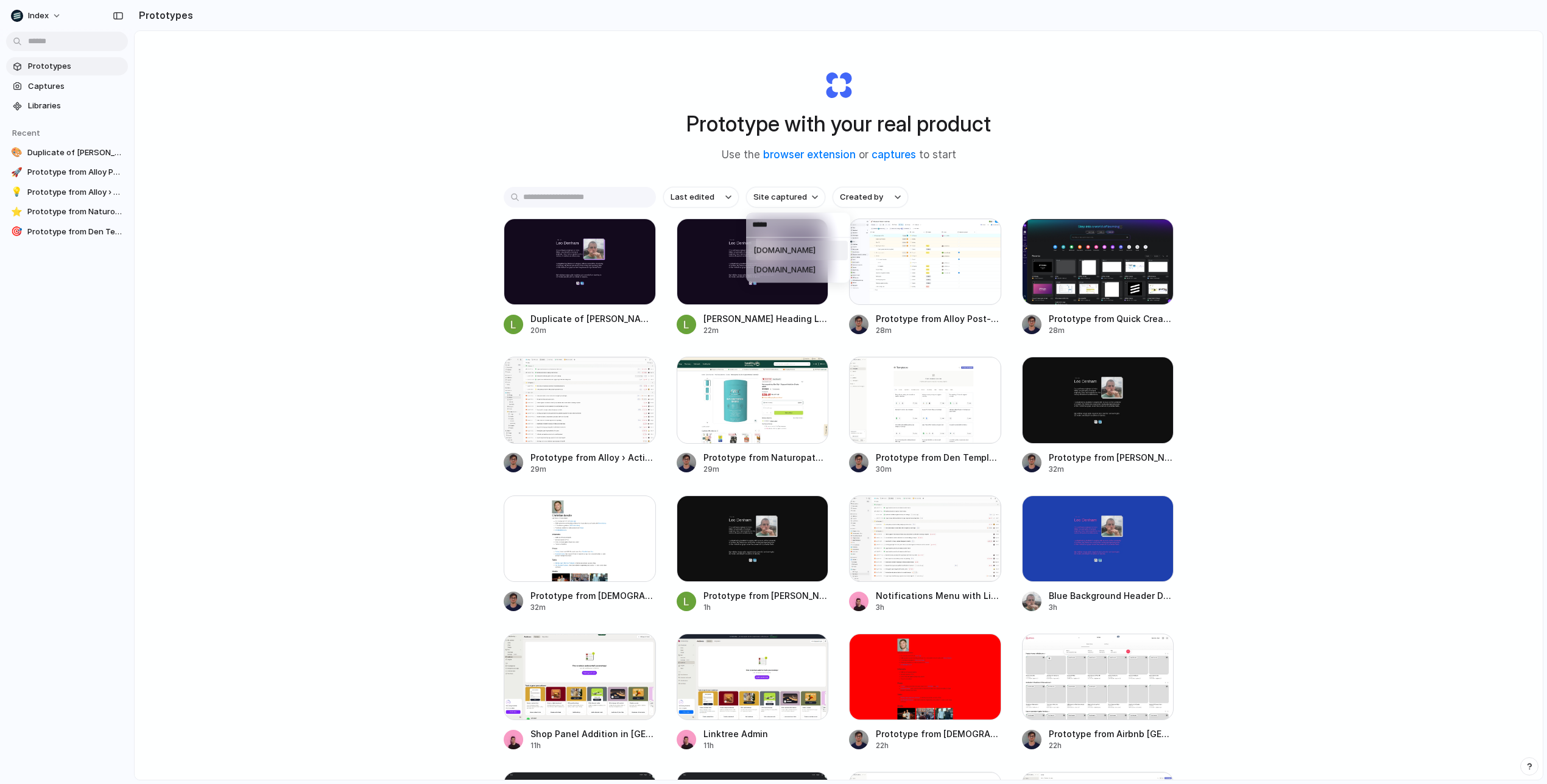
type input "*****"
click at [787, 251] on span "canva.com" at bounding box center [784, 251] width 62 height 12
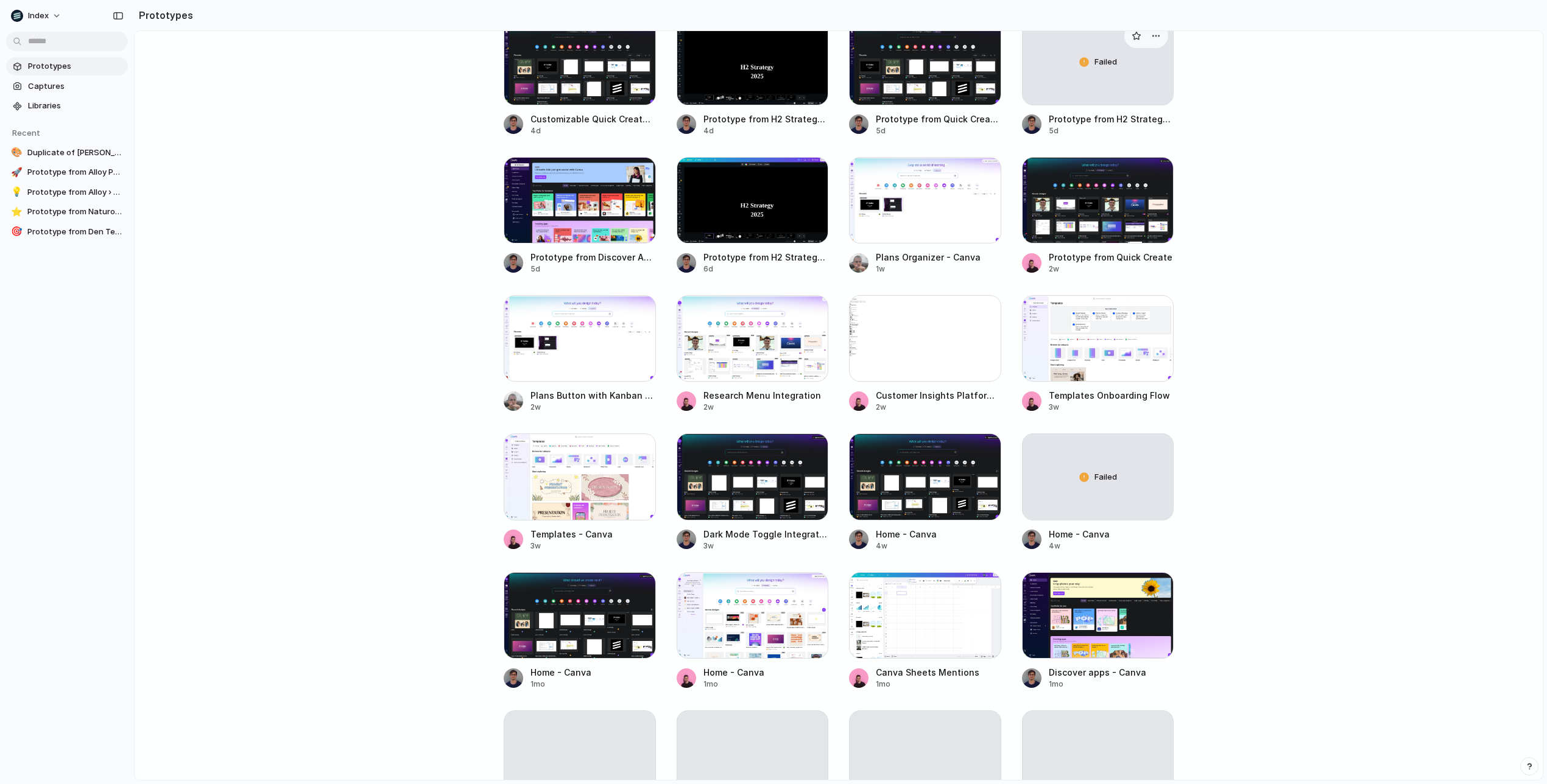
scroll to position [341, 0]
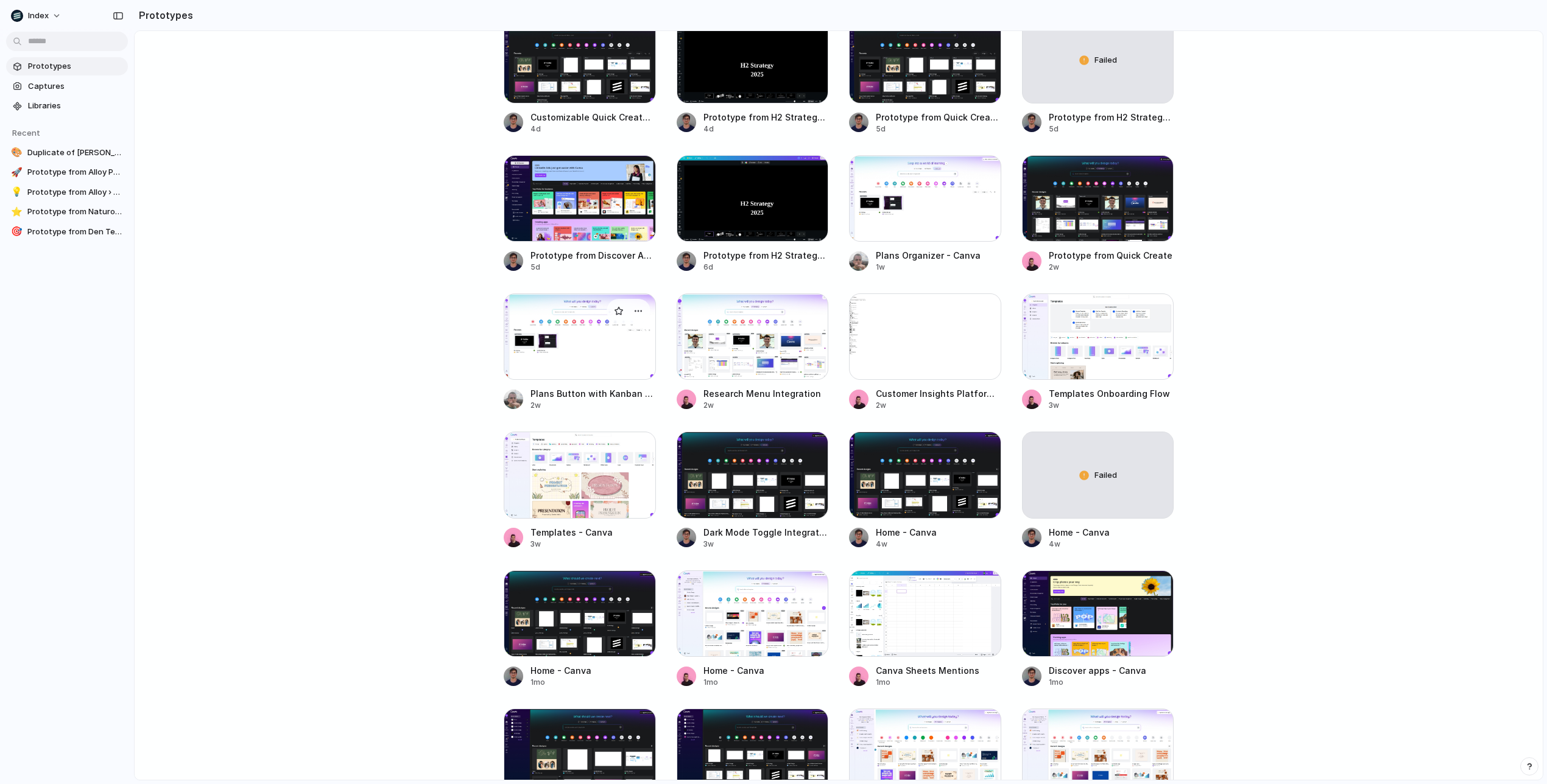
click at [589, 351] on div at bounding box center [580, 336] width 153 height 86
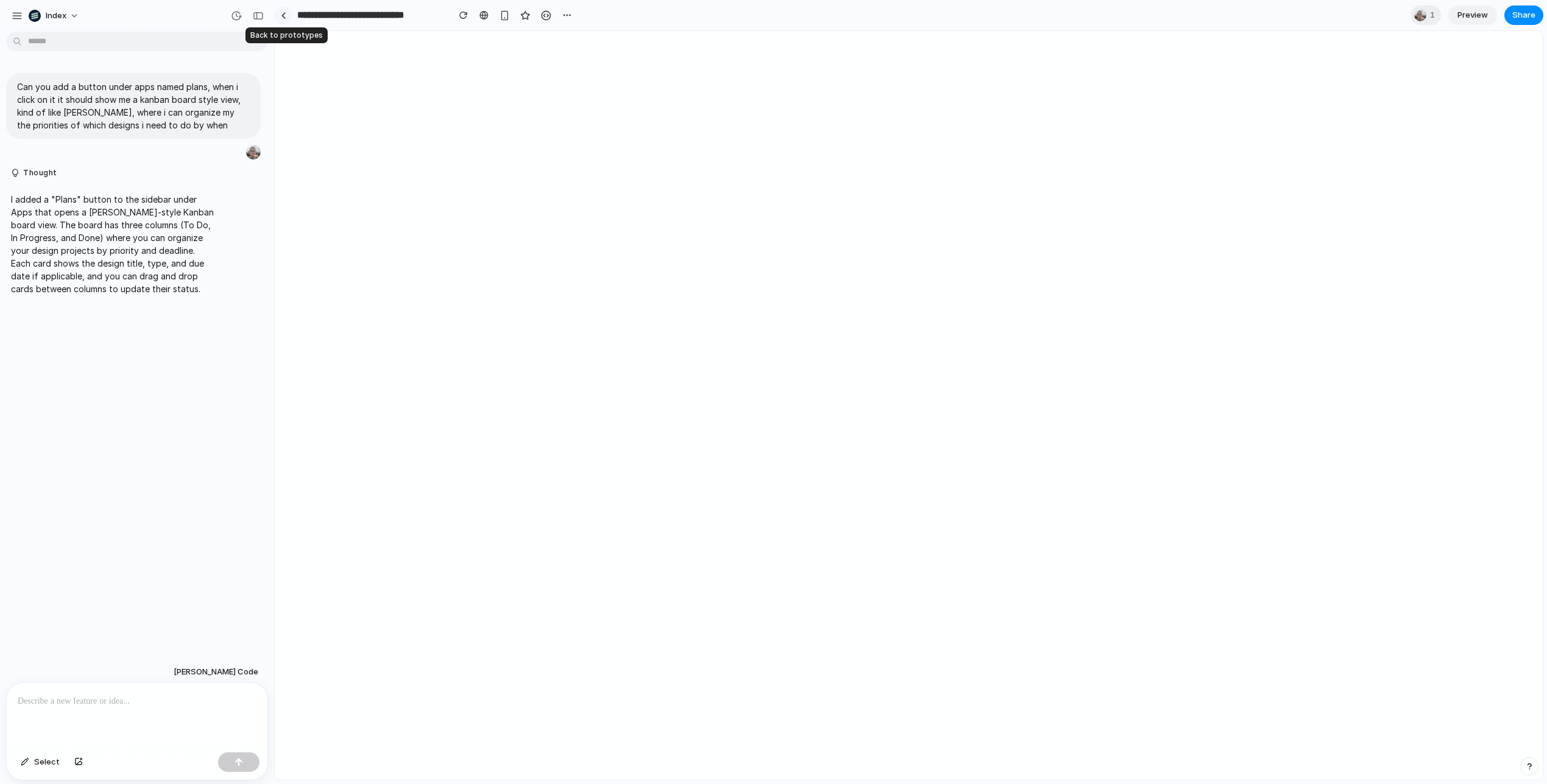
click at [283, 11] on link at bounding box center [282, 15] width 18 height 18
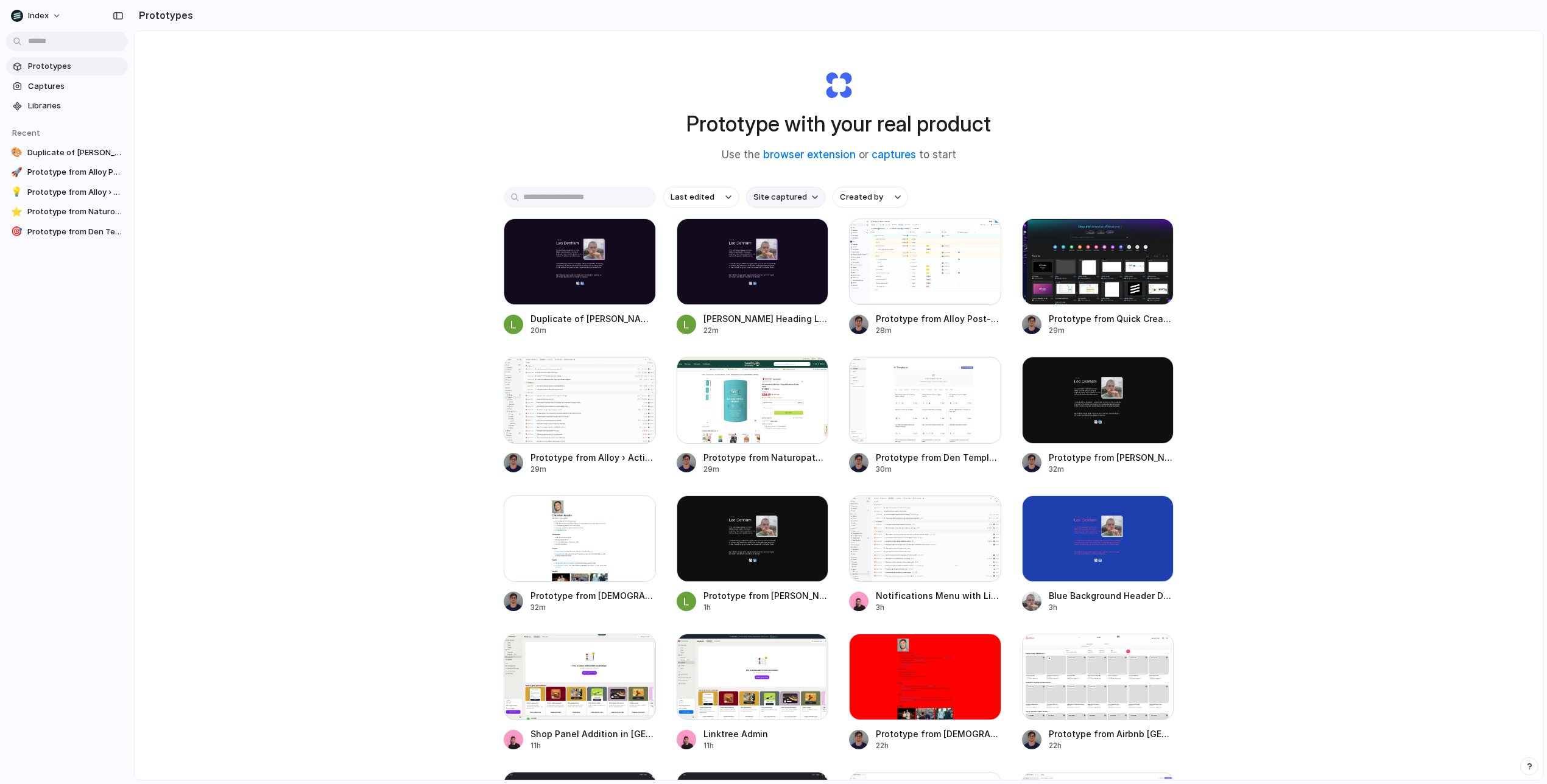
click at [785, 199] on span "Site captured" at bounding box center [780, 198] width 54 height 12
type input "***"
click at [785, 244] on li "canva.com" at bounding box center [798, 250] width 100 height 19
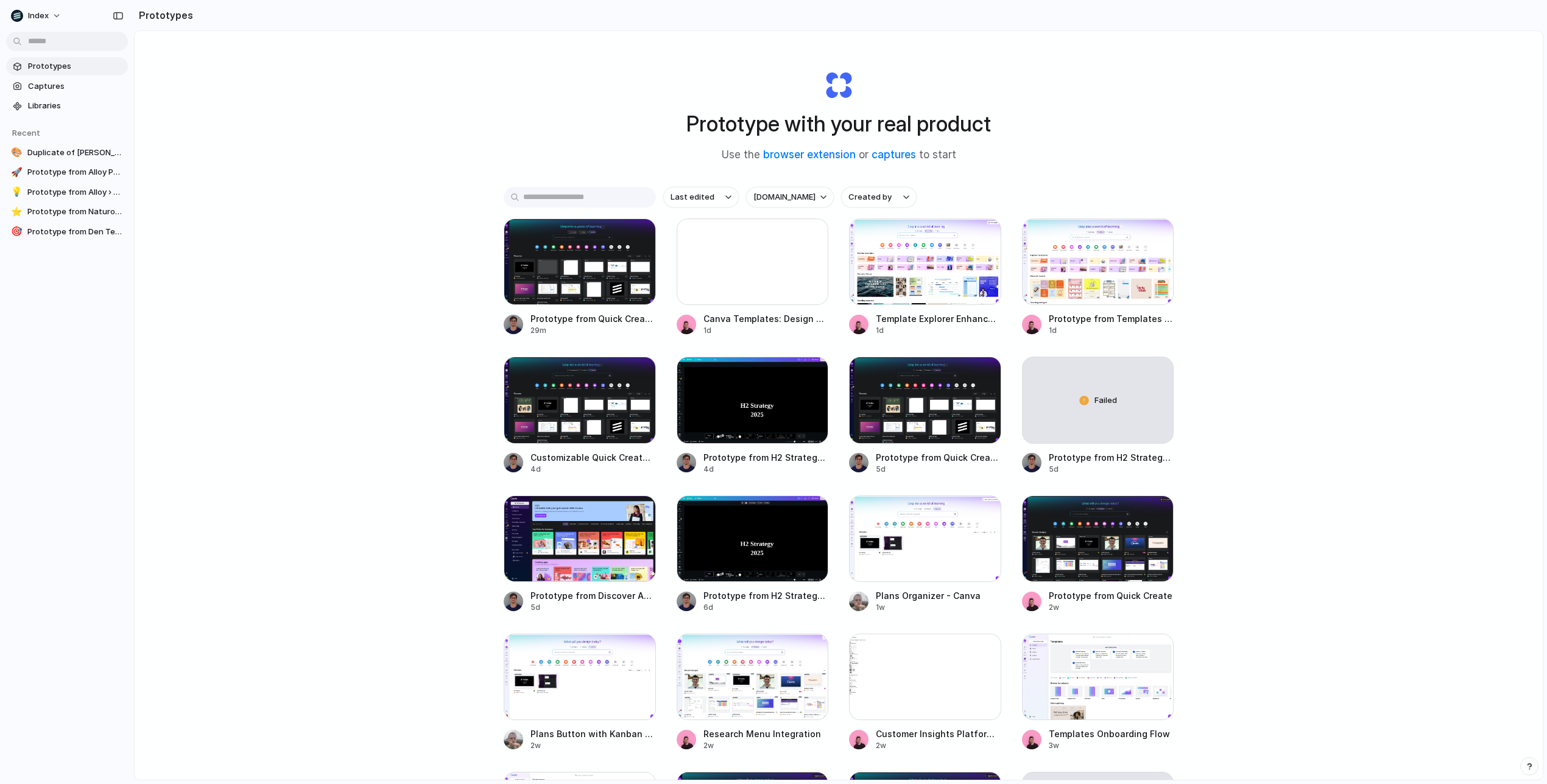
click at [1216, 286] on div "Prototype with your real product Use the browser extension or captures to start…" at bounding box center [839, 438] width 1408 height 814
click at [879, 285] on div at bounding box center [925, 261] width 153 height 86
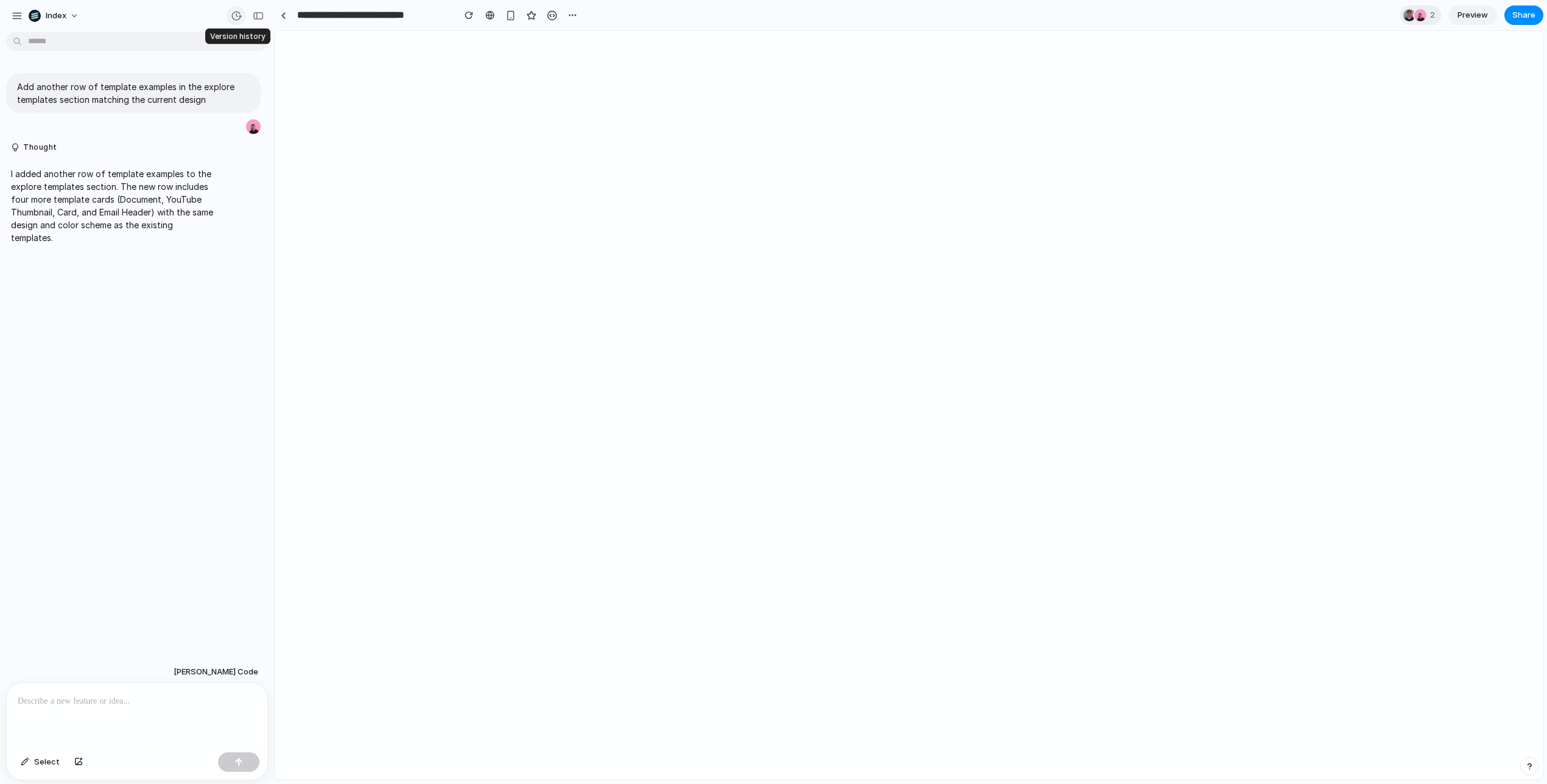
click at [238, 21] on button "button" at bounding box center [236, 16] width 19 height 19
click at [235, 12] on div "button" at bounding box center [237, 16] width 11 height 11
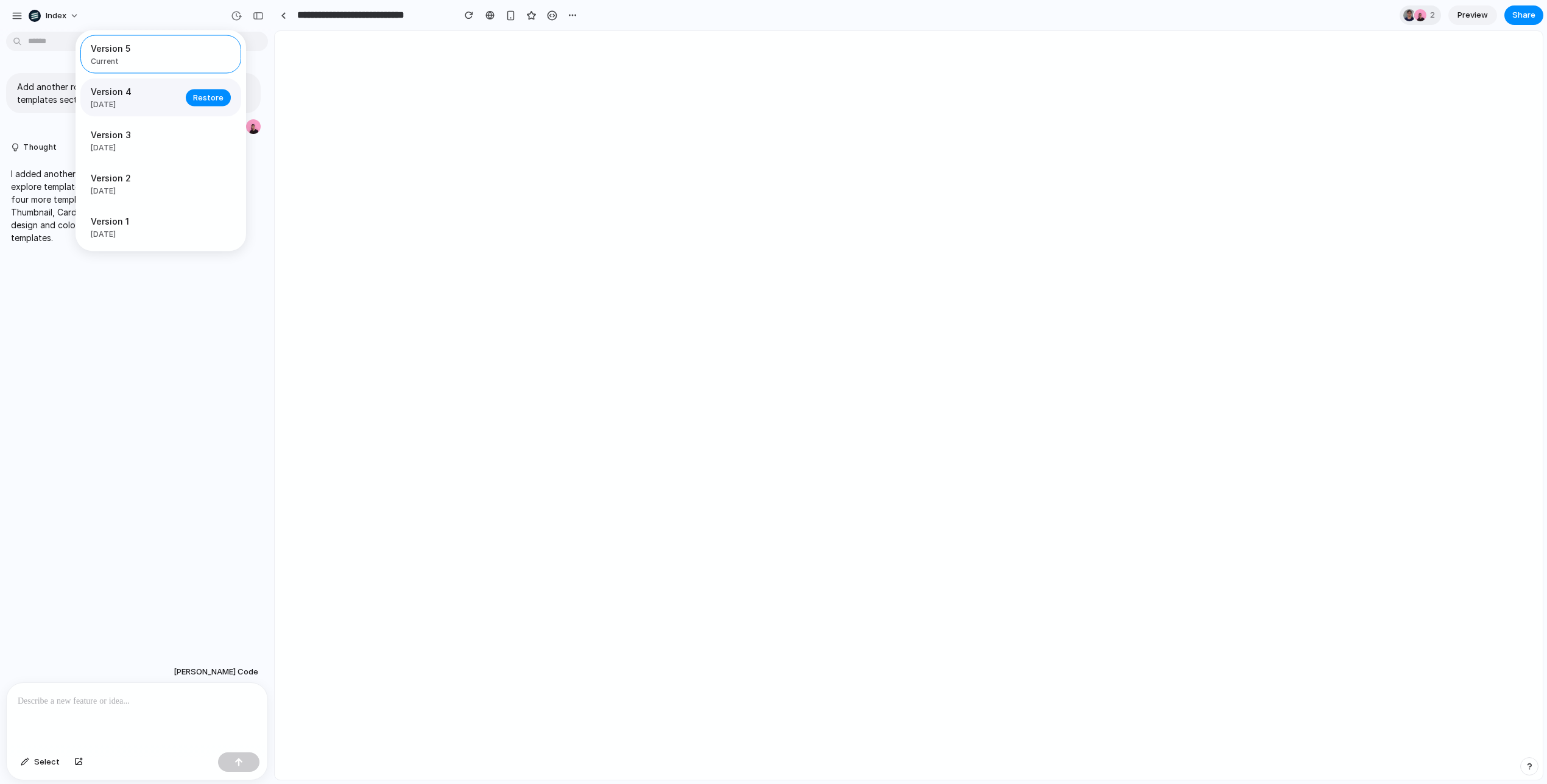
click at [147, 105] on span "[DATE]" at bounding box center [135, 105] width 88 height 11
click at [155, 144] on span "[DATE]" at bounding box center [135, 148] width 88 height 11
click at [153, 108] on span "[DATE]" at bounding box center [135, 105] width 88 height 11
click at [237, 10] on div "button" at bounding box center [237, 16] width 11 height 11
click at [213, 98] on span "Restore" at bounding box center [208, 97] width 30 height 12
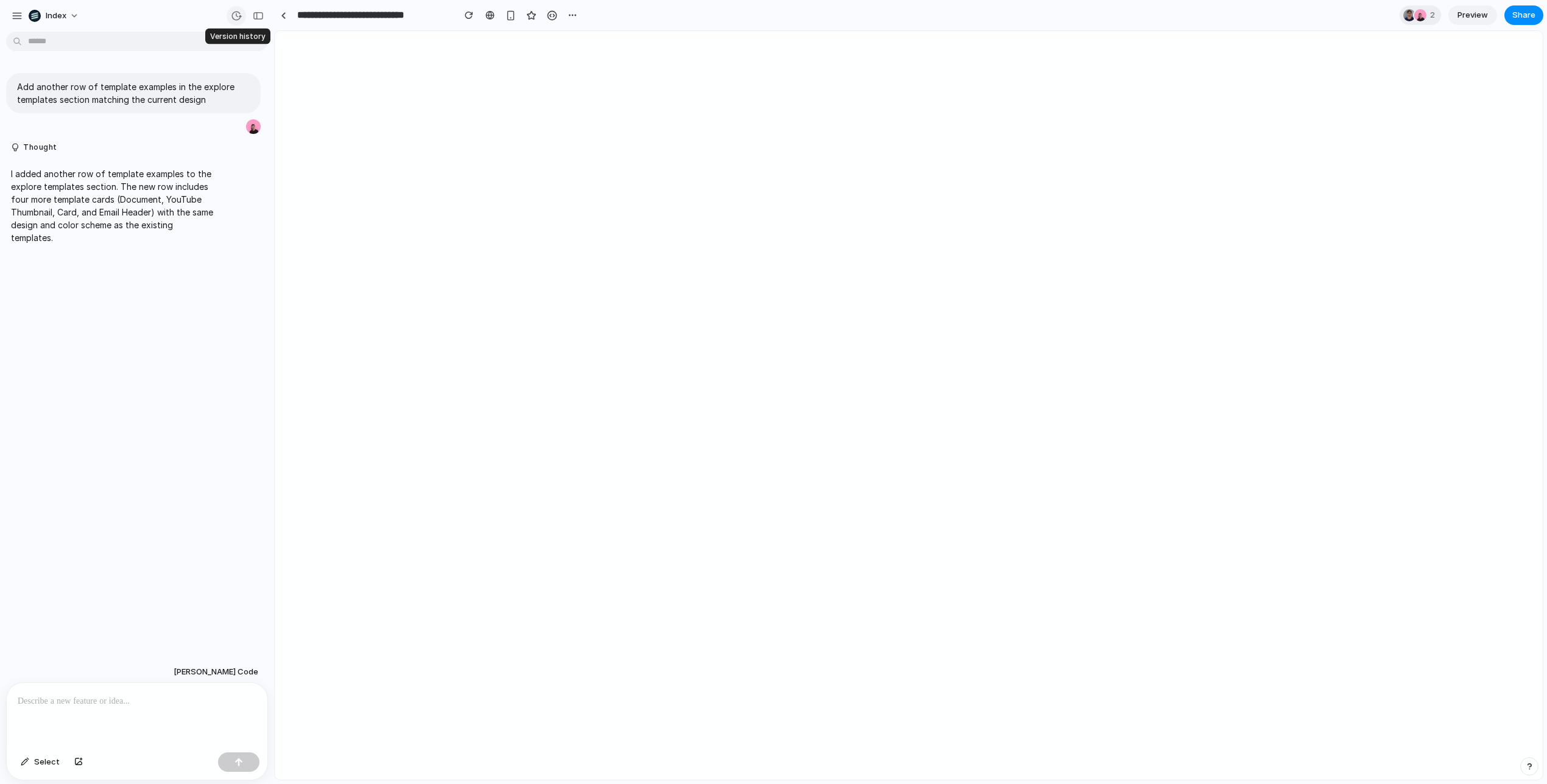
click at [242, 16] on button "button" at bounding box center [236, 16] width 19 height 19
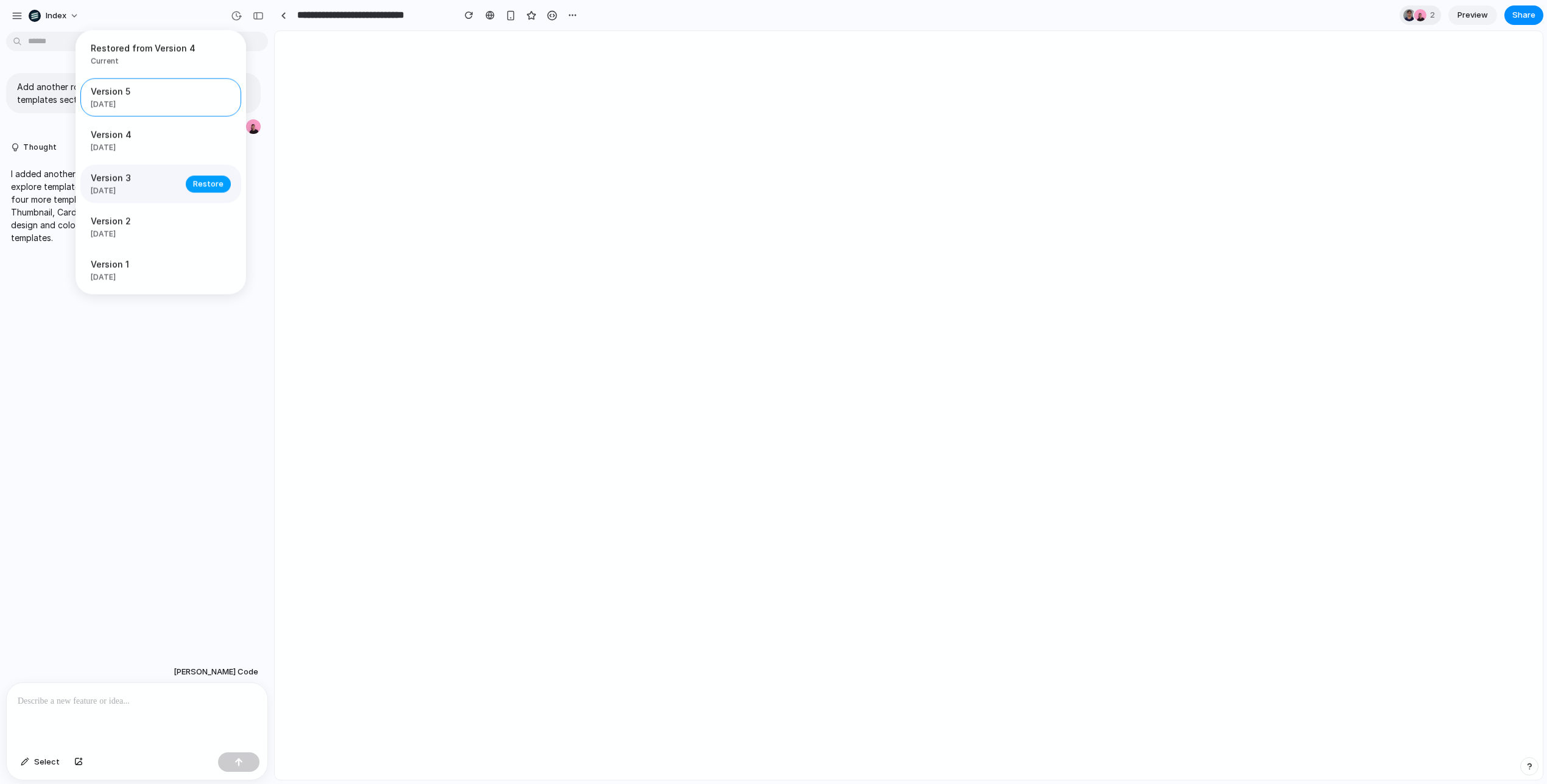
click at [202, 180] on button "Restore" at bounding box center [209, 184] width 45 height 17
